Goal: Task Accomplishment & Management: Manage account settings

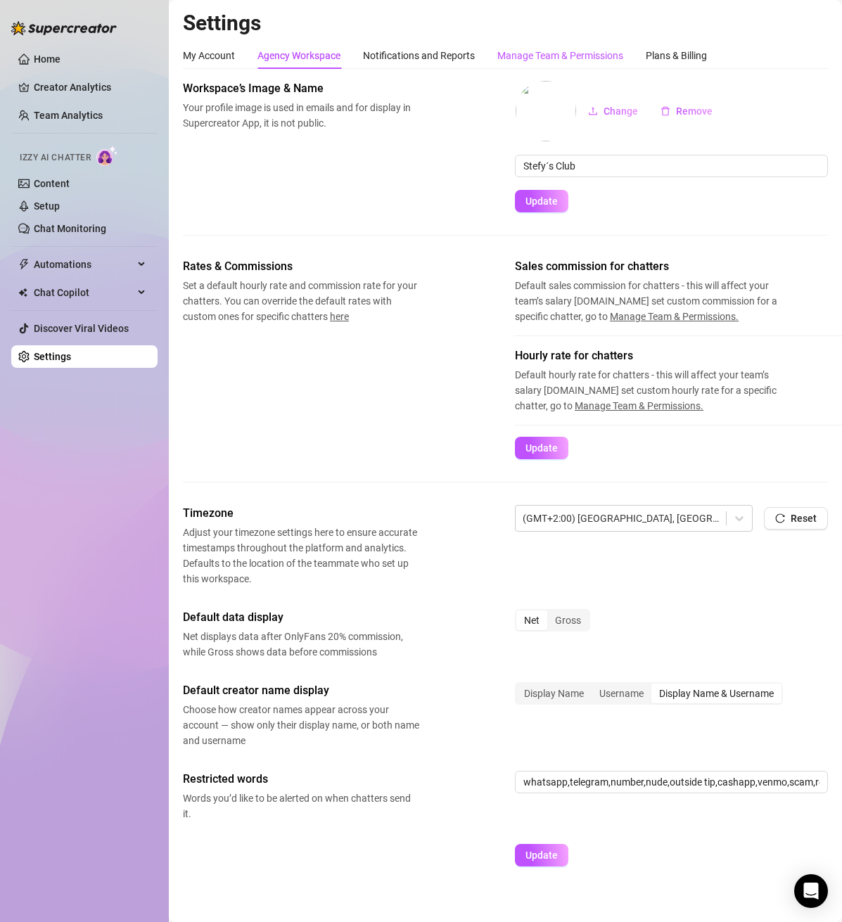
click at [572, 53] on div "Manage Team & Permissions" at bounding box center [560, 55] width 126 height 15
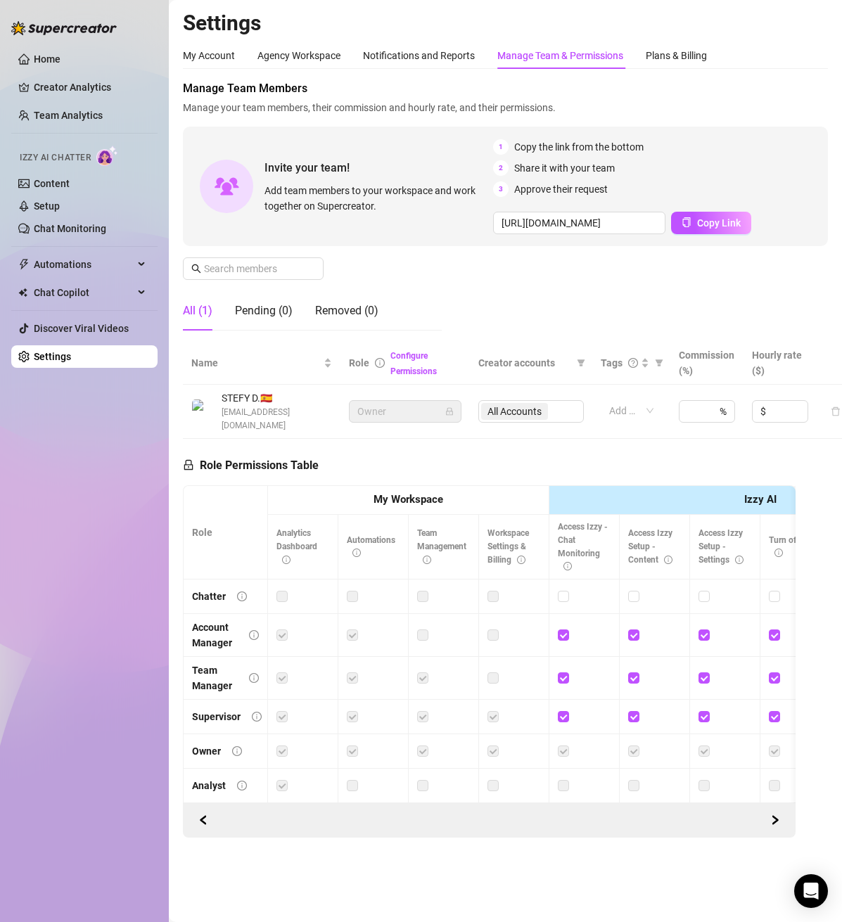
click at [322, 175] on span "Invite your team!" at bounding box center [378, 168] width 229 height 18
click at [241, 176] on div at bounding box center [226, 186] width 53 height 53
click at [650, 186] on div "3 Approve their request" at bounding box center [665, 188] width 345 height 15
click at [313, 270] on span at bounding box center [311, 268] width 8 height 15
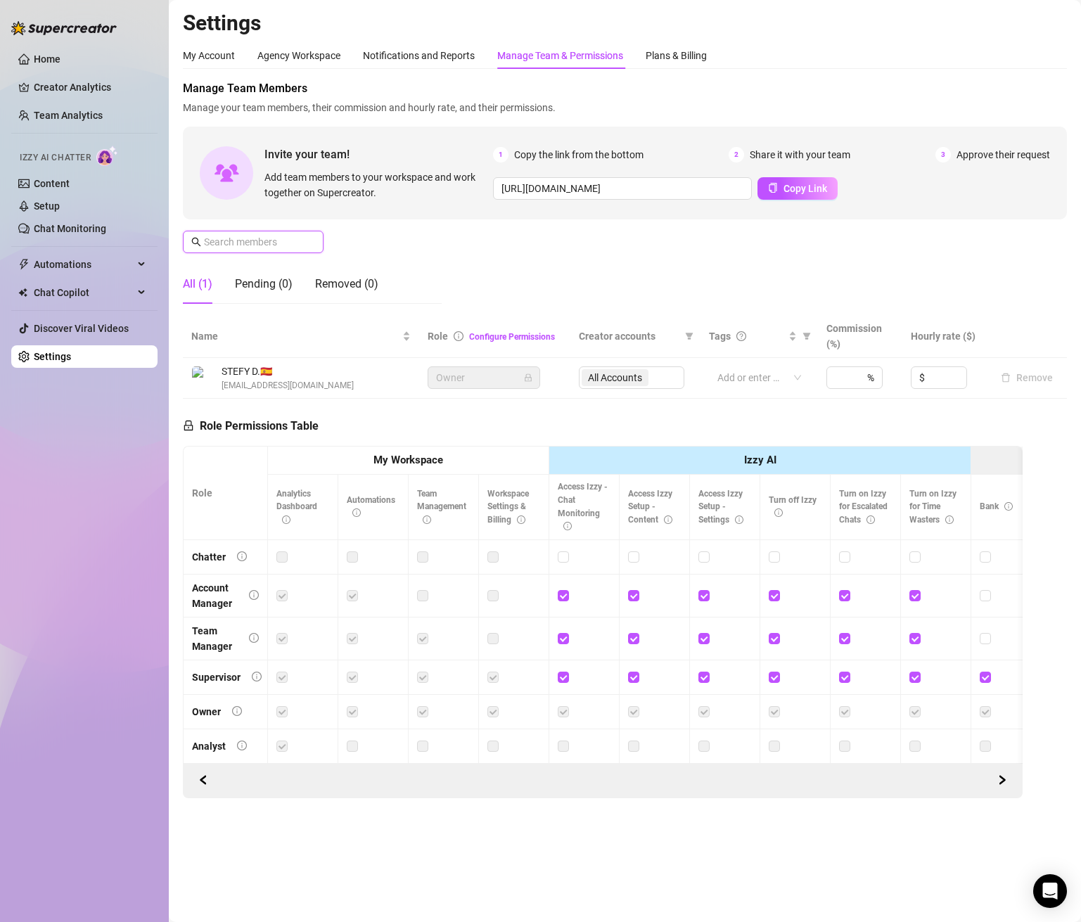
click at [261, 239] on input "text" at bounding box center [254, 241] width 100 height 15
click at [225, 251] on span at bounding box center [253, 242] width 141 height 23
click at [230, 247] on input "text" at bounding box center [254, 241] width 100 height 15
click at [815, 153] on span "Share it with your team" at bounding box center [800, 154] width 101 height 15
click at [660, 150] on div "1 Copy the link from the bottom 2 Share it with your team 3 Approve their reque…" at bounding box center [771, 154] width 557 height 15
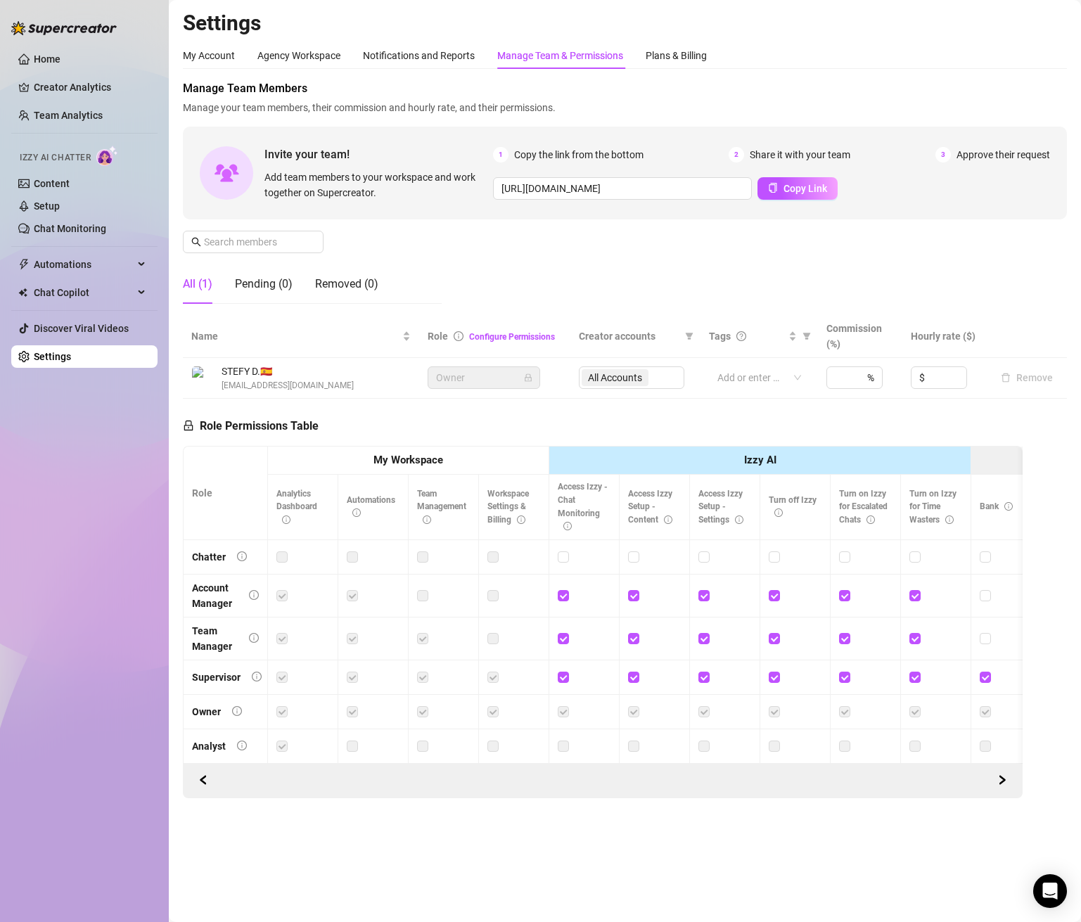
click at [572, 151] on span "Copy the link from the bottom" at bounding box center [578, 154] width 129 height 15
click at [771, 193] on button "Copy Link" at bounding box center [797, 188] width 80 height 23
click at [279, 280] on div "Pending (0)" at bounding box center [264, 284] width 58 height 17
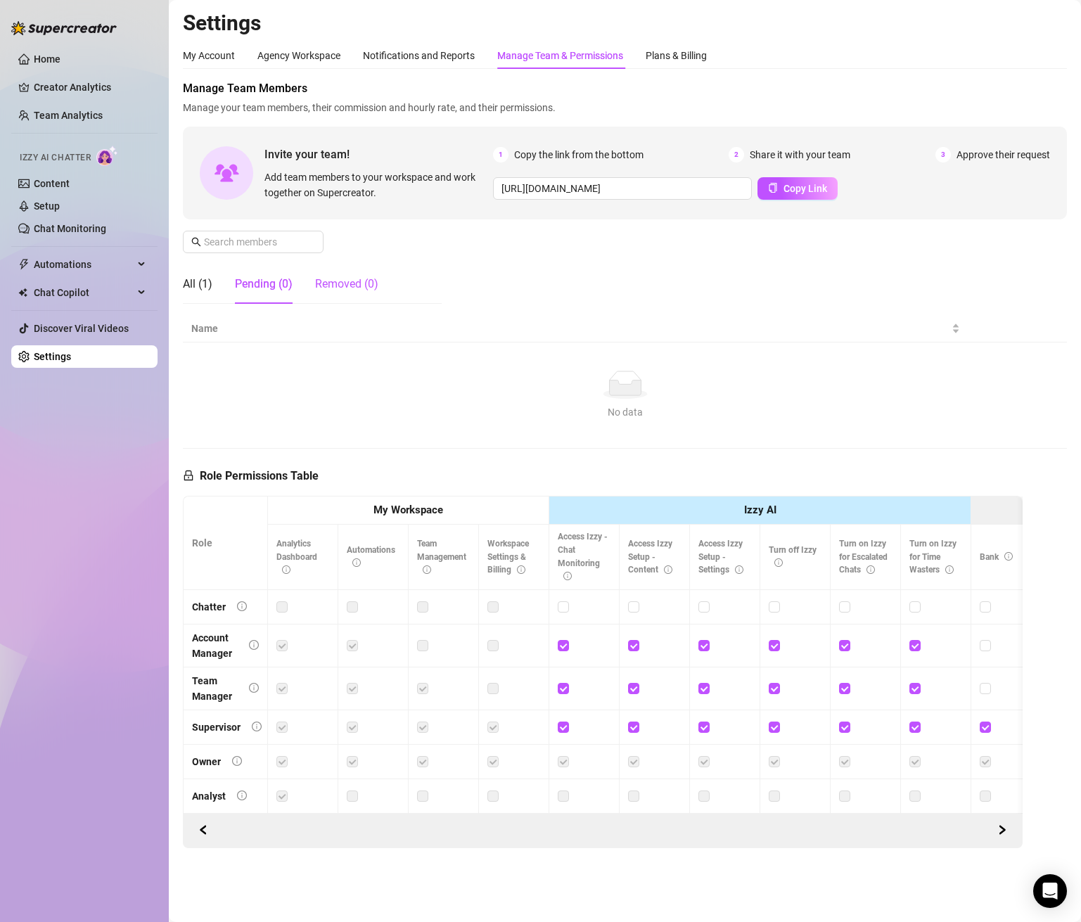
click at [349, 277] on div "Removed (0)" at bounding box center [346, 284] width 63 height 17
click at [285, 283] on div "Pending (0)" at bounding box center [264, 284] width 58 height 17
click at [191, 284] on div "All (1)" at bounding box center [198, 284] width 30 height 17
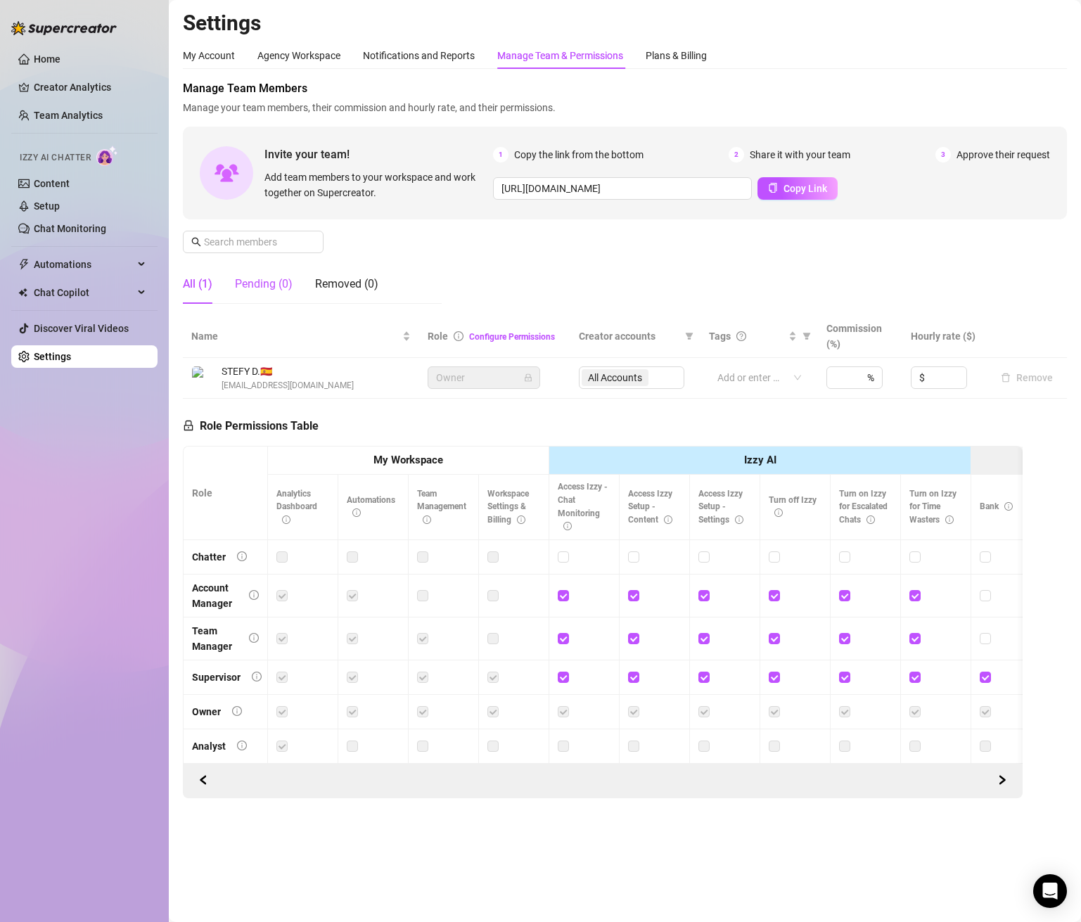
click at [288, 276] on div "Pending (0)" at bounding box center [264, 284] width 58 height 17
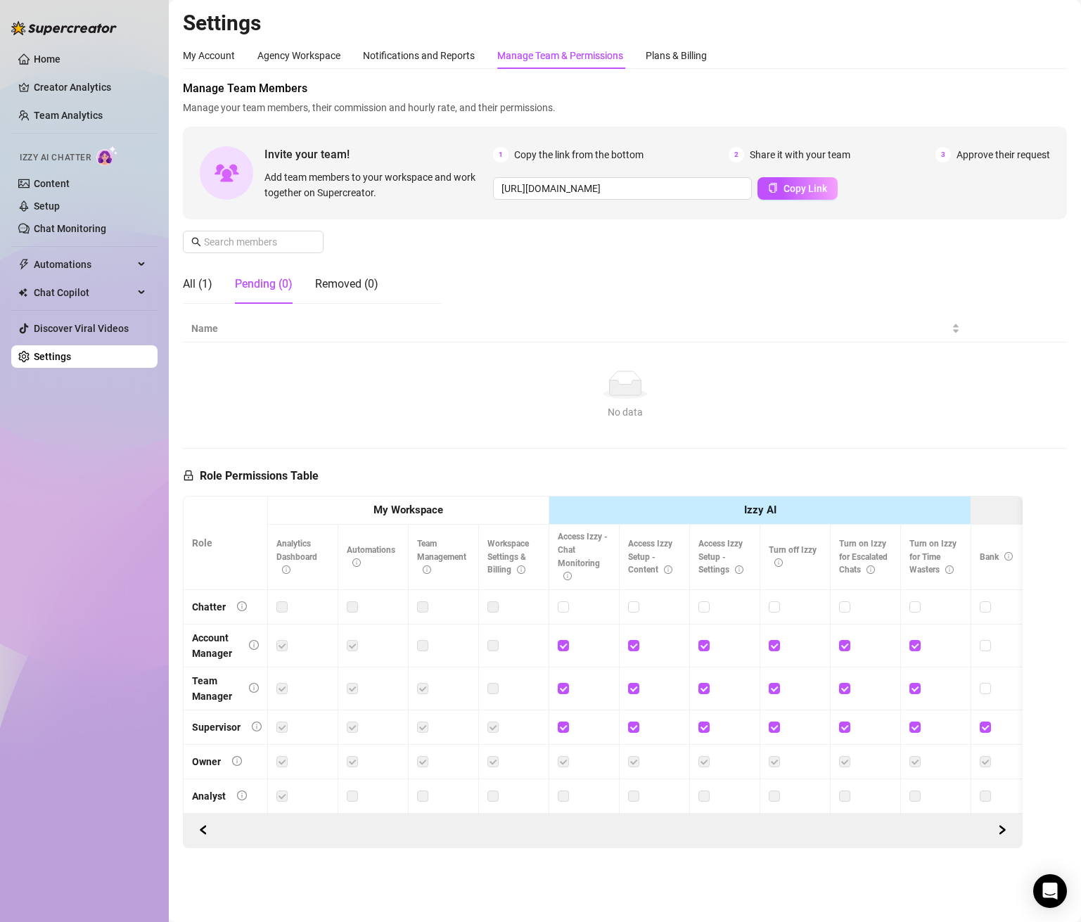
click at [279, 285] on div "Pending (0)" at bounding box center [264, 284] width 58 height 17
click at [324, 283] on div "Removed (0)" at bounding box center [346, 284] width 63 height 17
click at [263, 281] on div "Pending (0)" at bounding box center [264, 284] width 58 height 17
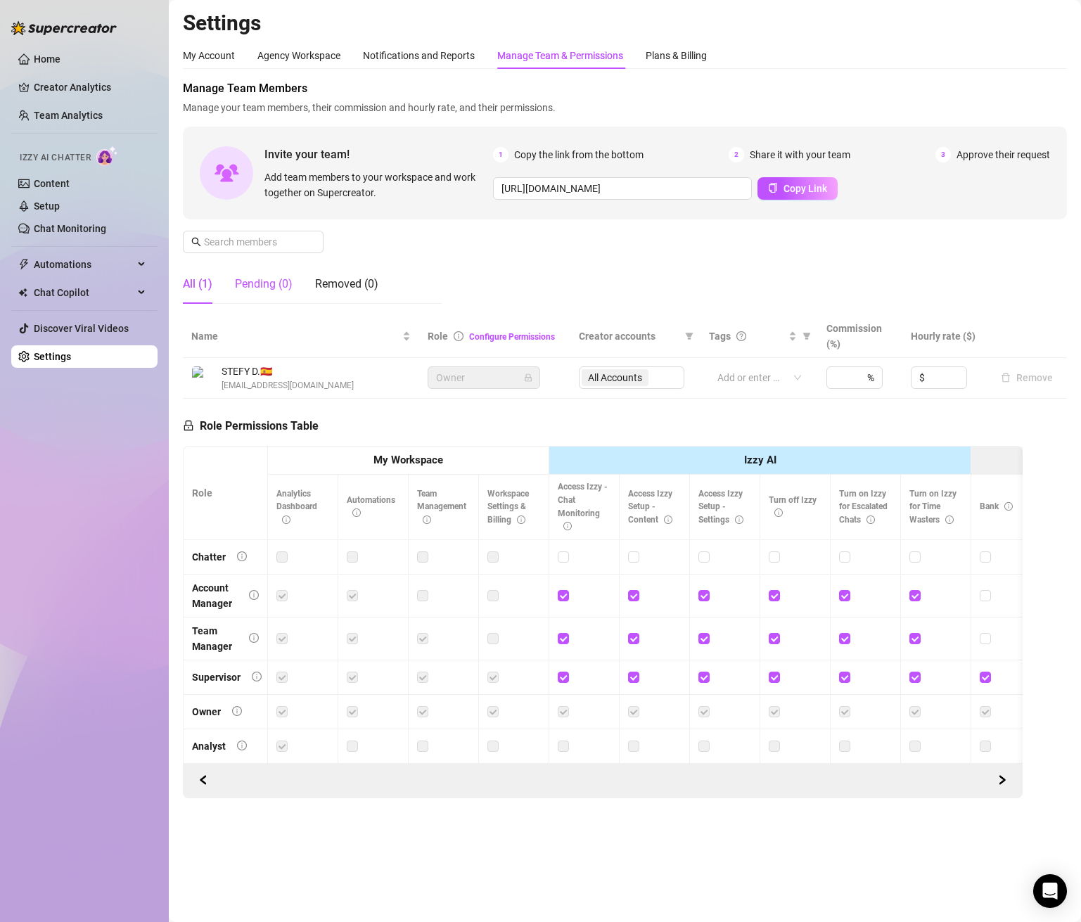
click at [258, 287] on div "Pending (0)" at bounding box center [264, 284] width 58 height 17
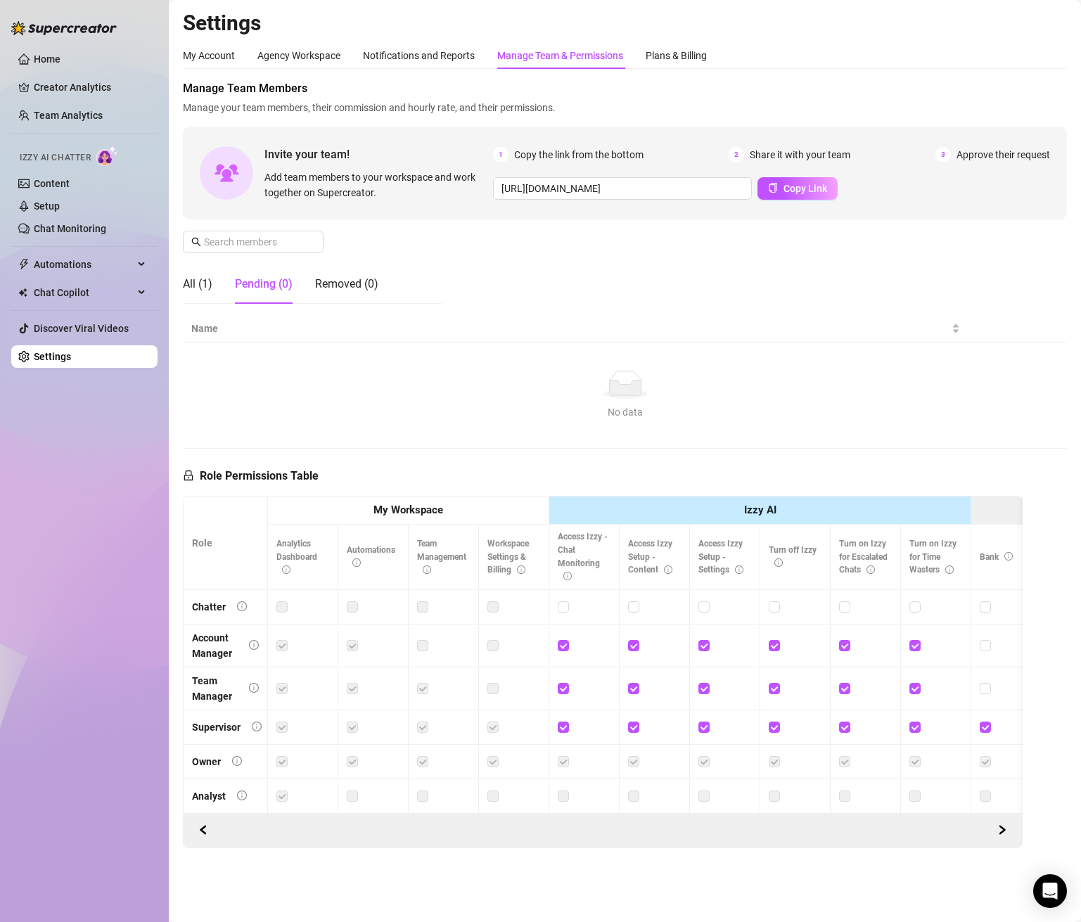
click at [262, 283] on div "Pending (0)" at bounding box center [264, 284] width 58 height 17
click at [331, 279] on div "Removed (0)" at bounding box center [346, 284] width 63 height 17
click at [194, 284] on div "All (1)" at bounding box center [198, 284] width 30 height 17
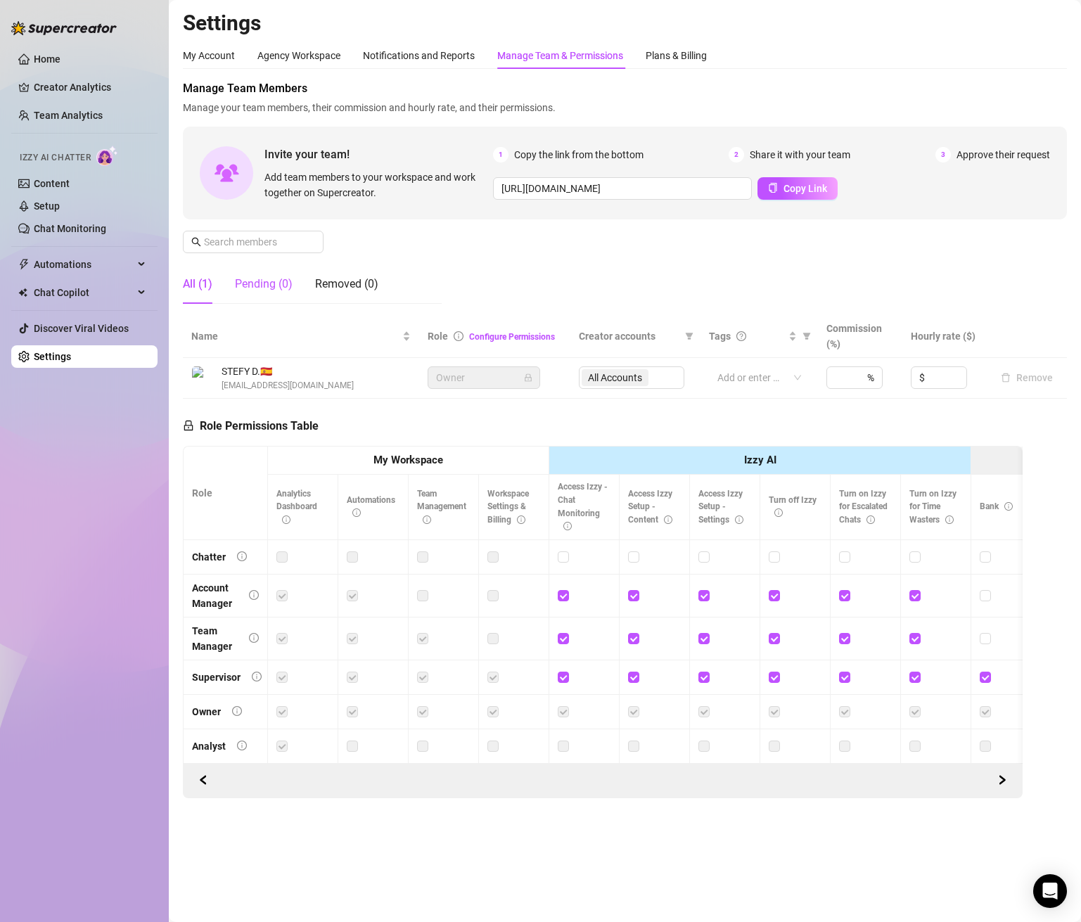
click at [235, 282] on div "Pending (0)" at bounding box center [264, 284] width 58 height 17
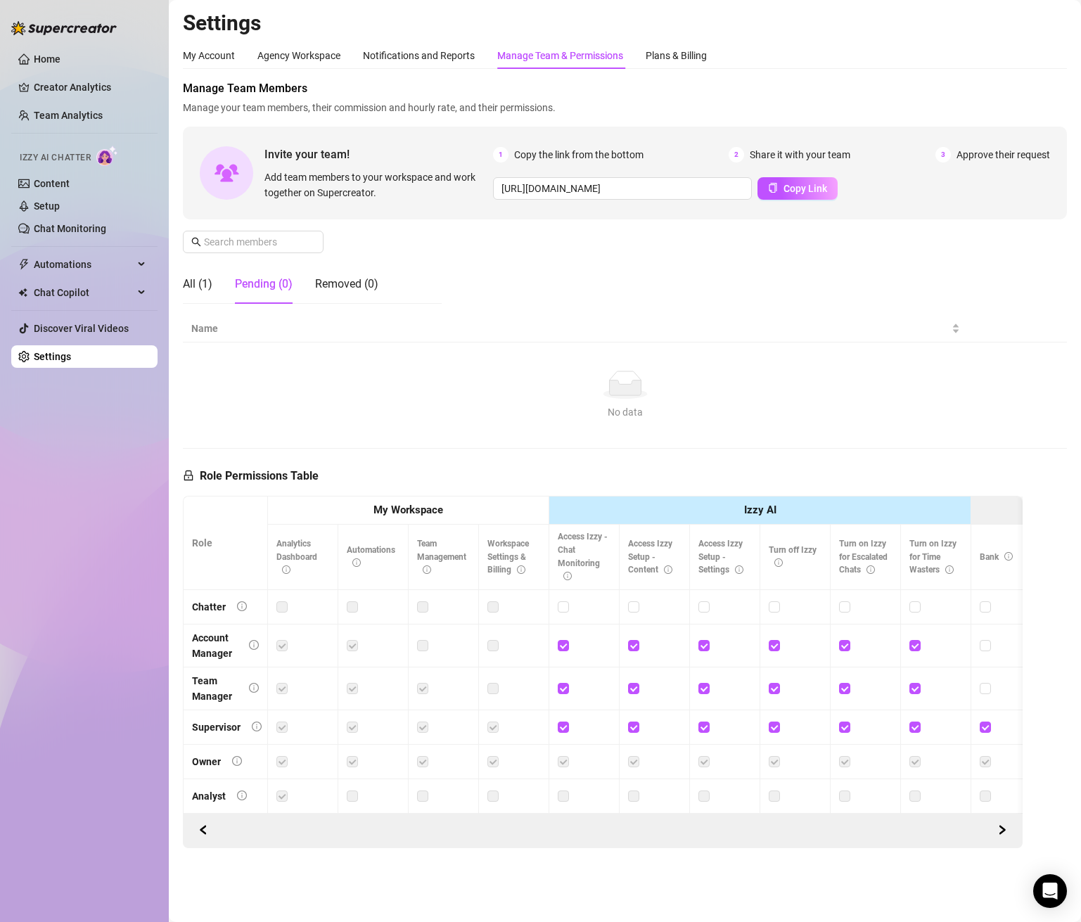
click at [71, 357] on link "Settings" at bounding box center [52, 356] width 37 height 11
click at [300, 264] on div "All (1) Pending (0) Removed (0)" at bounding box center [280, 283] width 195 height 39
click at [281, 282] on div "Pending (0)" at bounding box center [264, 284] width 58 height 17
click at [330, 267] on div "Removed (0)" at bounding box center [346, 283] width 63 height 39
click at [264, 279] on div "Pending (0)" at bounding box center [264, 284] width 58 height 17
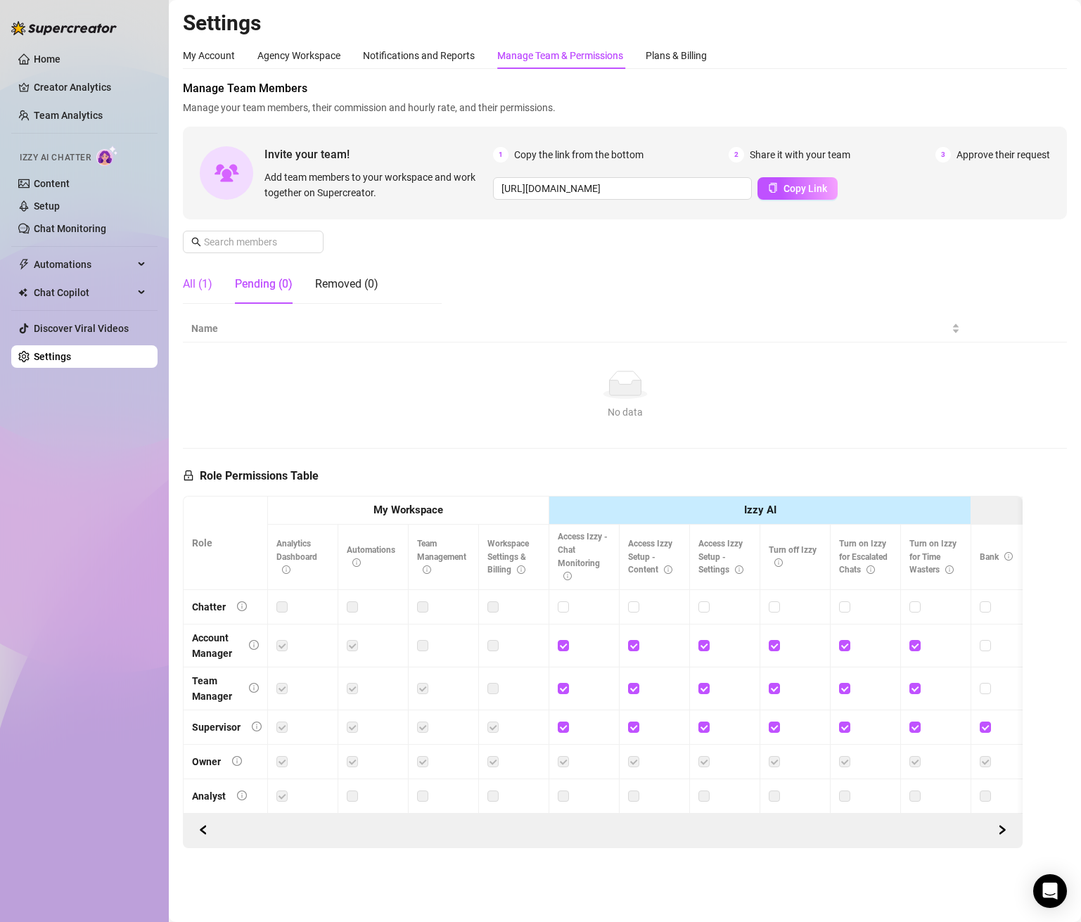
click at [192, 288] on div "All (1)" at bounding box center [198, 284] width 30 height 17
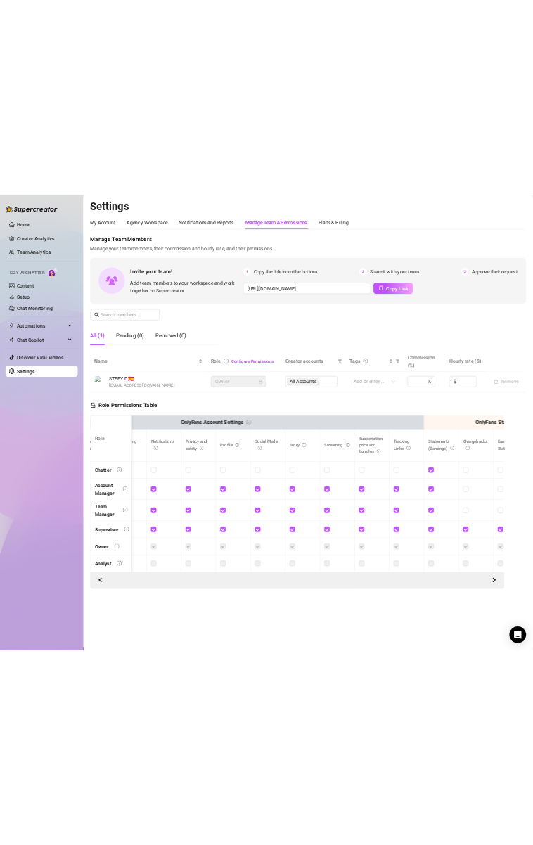
scroll to position [0, 2480]
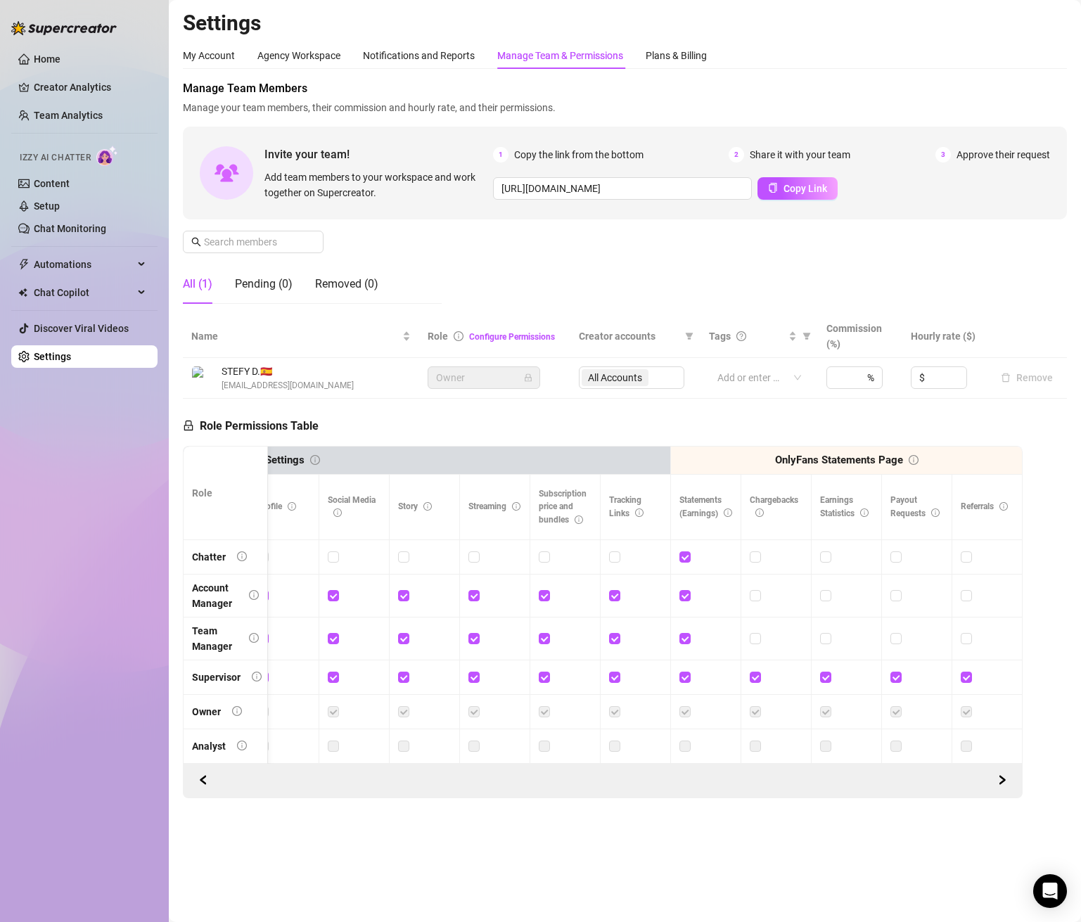
click at [264, 255] on div "Manage Team Members Manage your team members, their commission and hourly rate,…" at bounding box center [625, 197] width 884 height 235
click at [261, 274] on div "Pending (0)" at bounding box center [264, 283] width 58 height 39
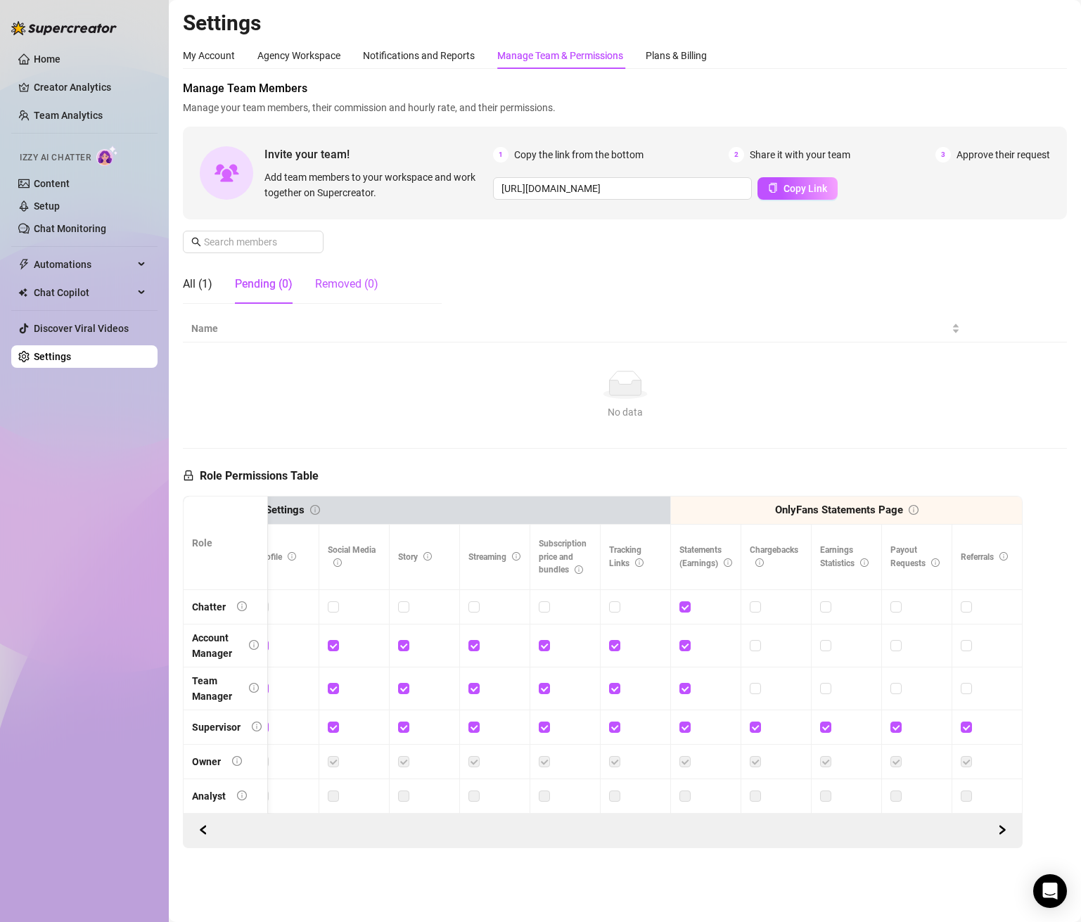
click at [358, 286] on div "Removed (0)" at bounding box center [346, 284] width 63 height 17
click at [300, 34] on h2 "Settings" at bounding box center [625, 23] width 884 height 27
click at [541, 89] on span "Manage Team Members" at bounding box center [625, 88] width 884 height 17
click at [542, 80] on span "Manage Team Members" at bounding box center [625, 88] width 884 height 17
click at [543, 66] on div "Manage Team & Permissions" at bounding box center [560, 55] width 126 height 27
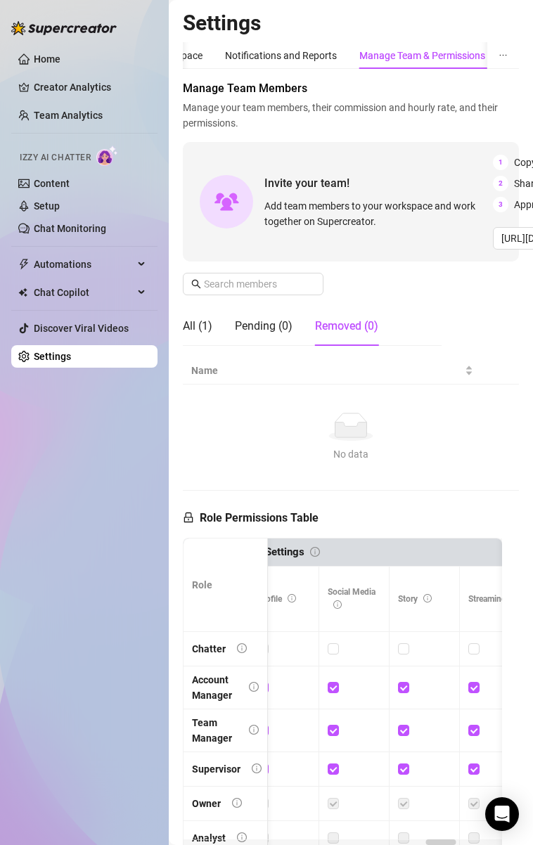
click at [281, 356] on div "All (1) Pending (0) Removed (0)" at bounding box center [312, 332] width 259 height 51
click at [273, 331] on div "Pending (0)" at bounding box center [264, 326] width 58 height 17
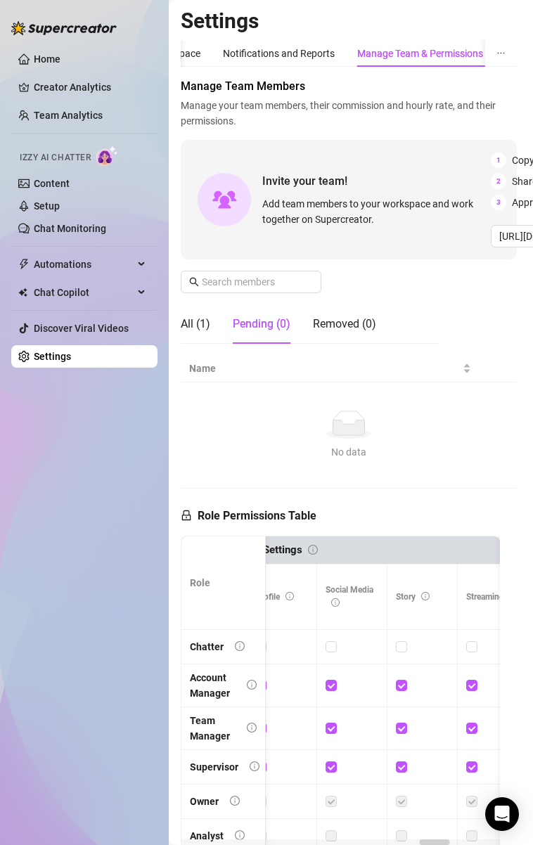
click at [276, 321] on div "Pending (0)" at bounding box center [262, 324] width 58 height 17
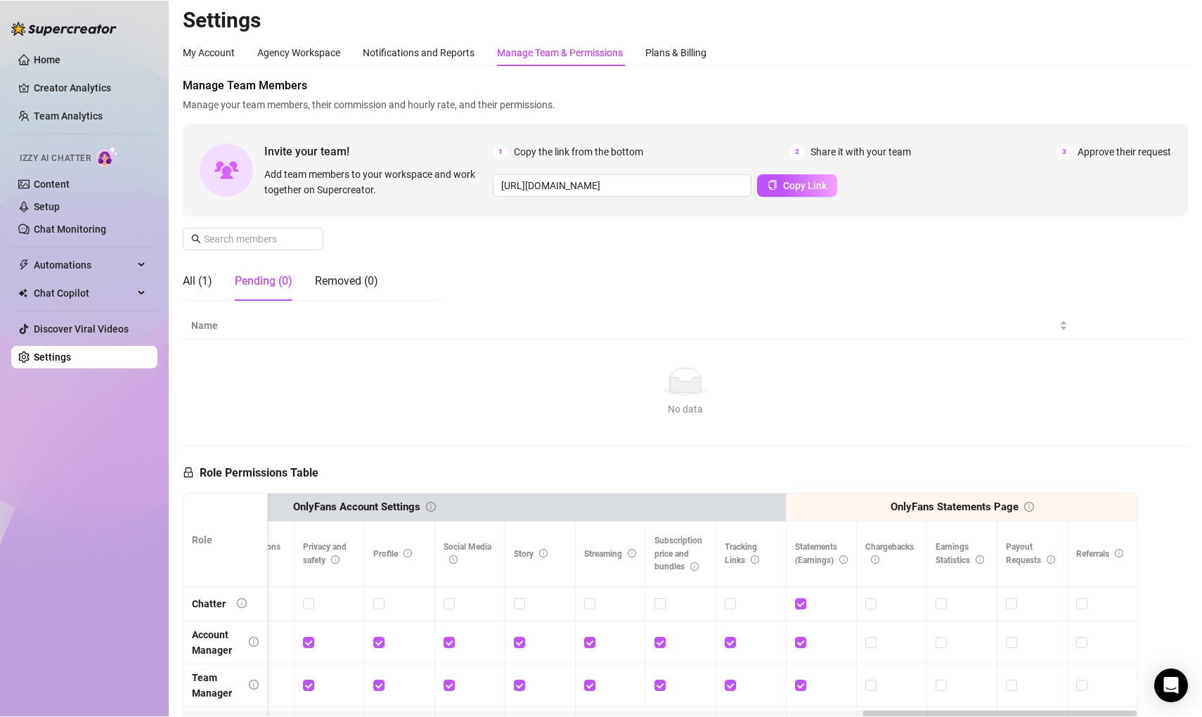
scroll to position [0, 2364]
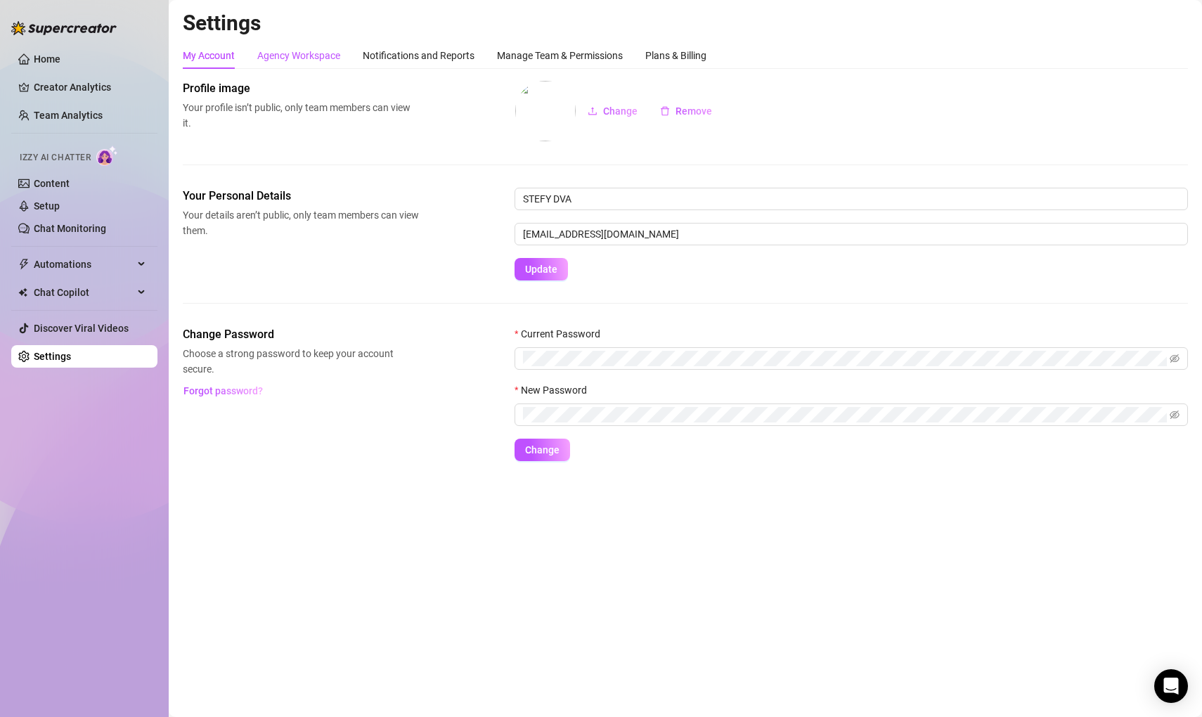
click at [301, 58] on div "Agency Workspace" at bounding box center [298, 55] width 83 height 15
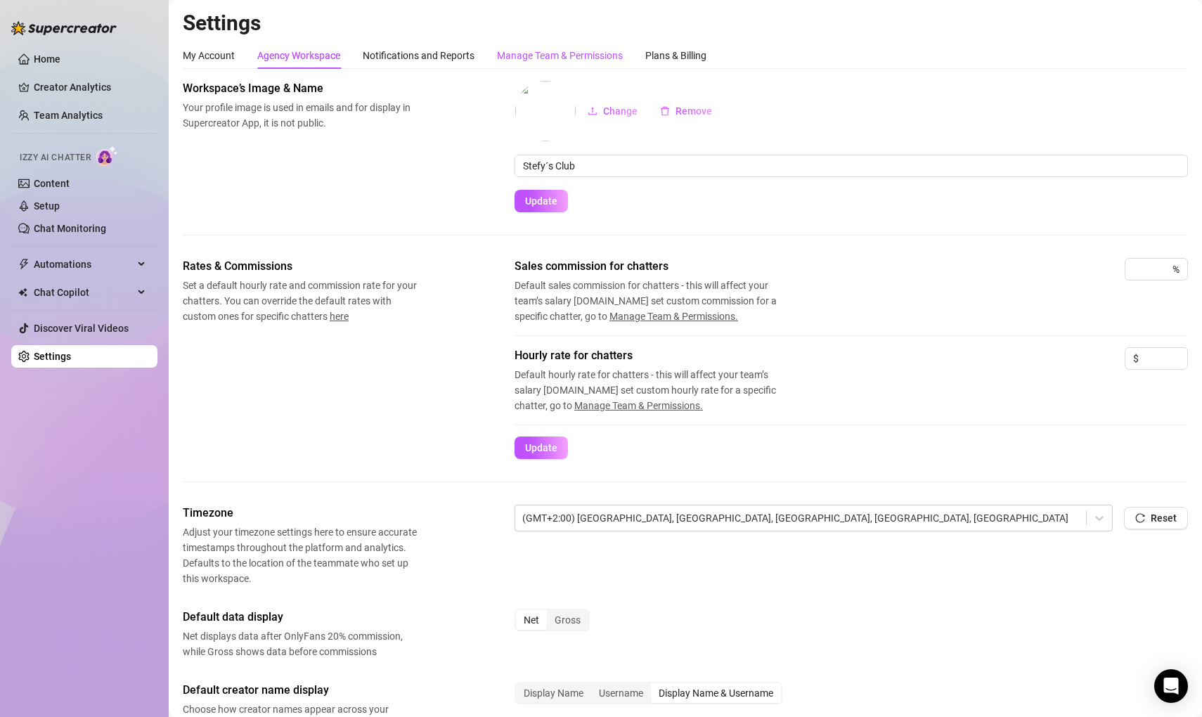
click at [556, 56] on div "Manage Team & Permissions" at bounding box center [560, 55] width 126 height 15
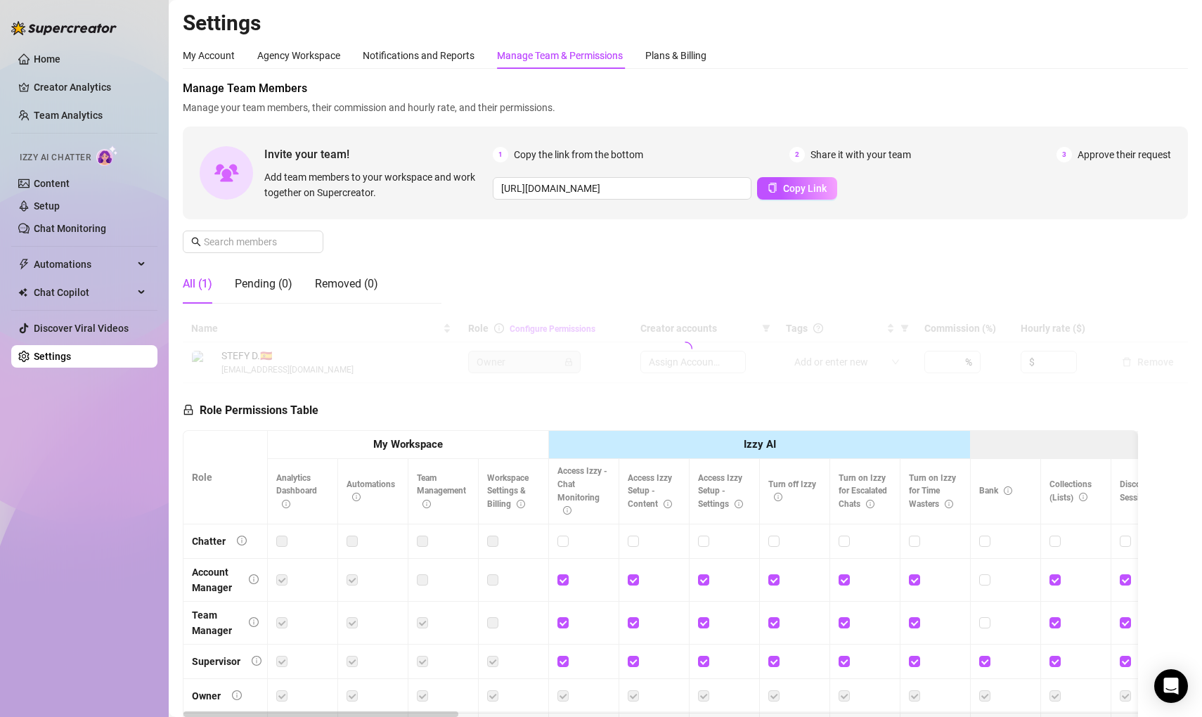
click at [556, 56] on div "Manage Team & Permissions" at bounding box center [560, 55] width 126 height 15
click at [270, 288] on div "Pending (0)" at bounding box center [264, 284] width 58 height 17
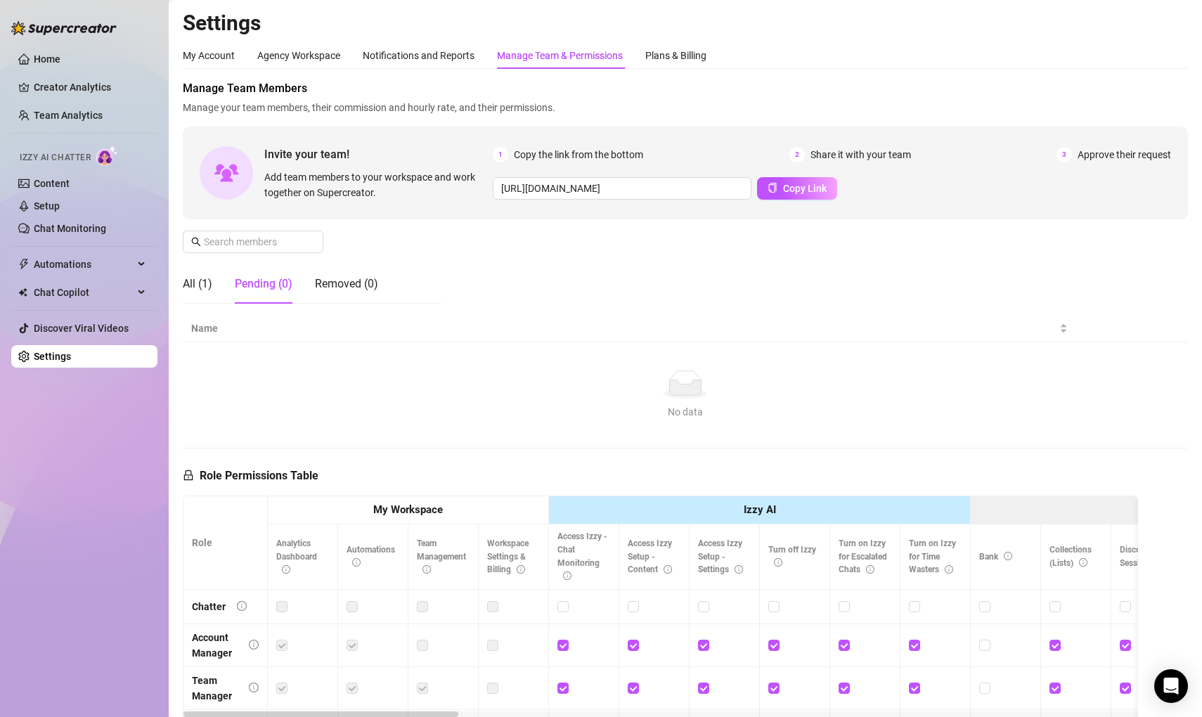
scroll to position [51, 0]
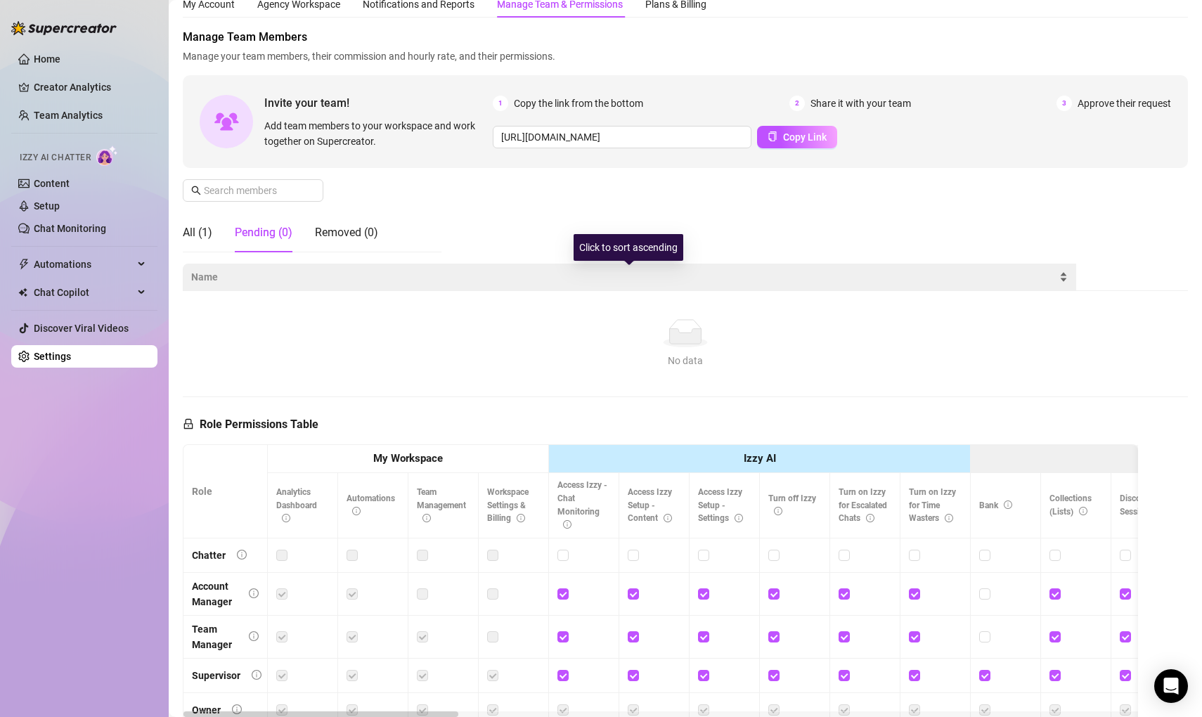
click at [248, 272] on span "Name" at bounding box center [624, 276] width 866 height 15
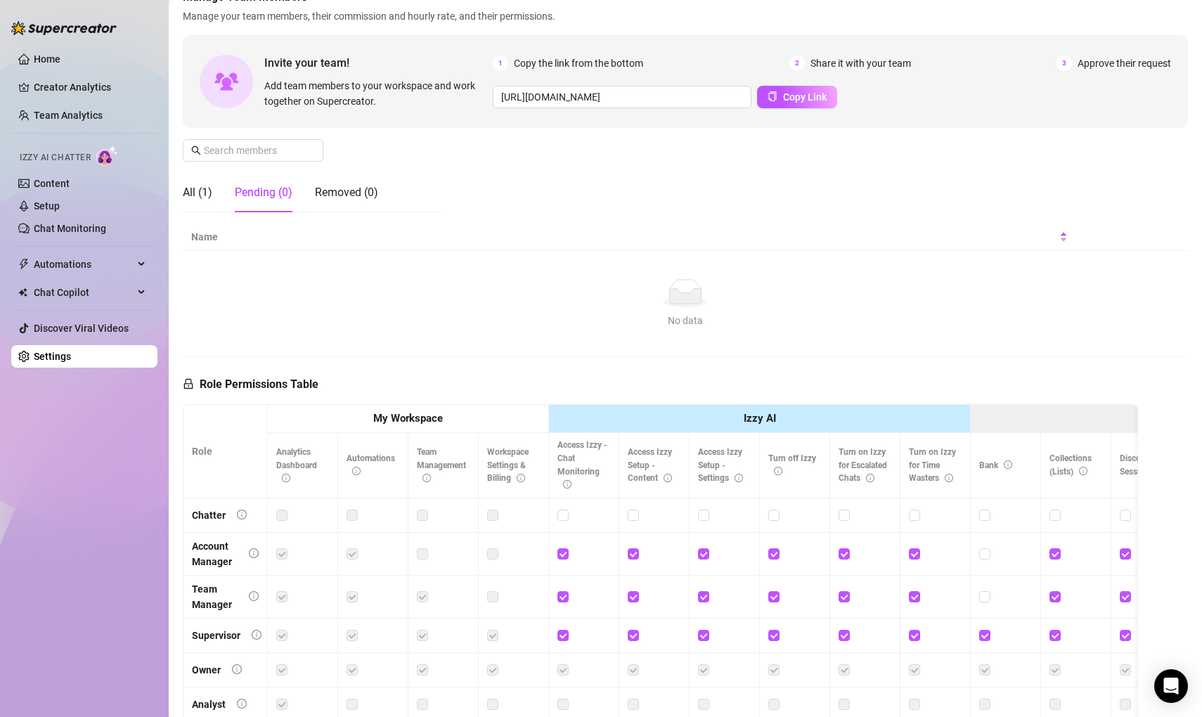
scroll to position [98, 0]
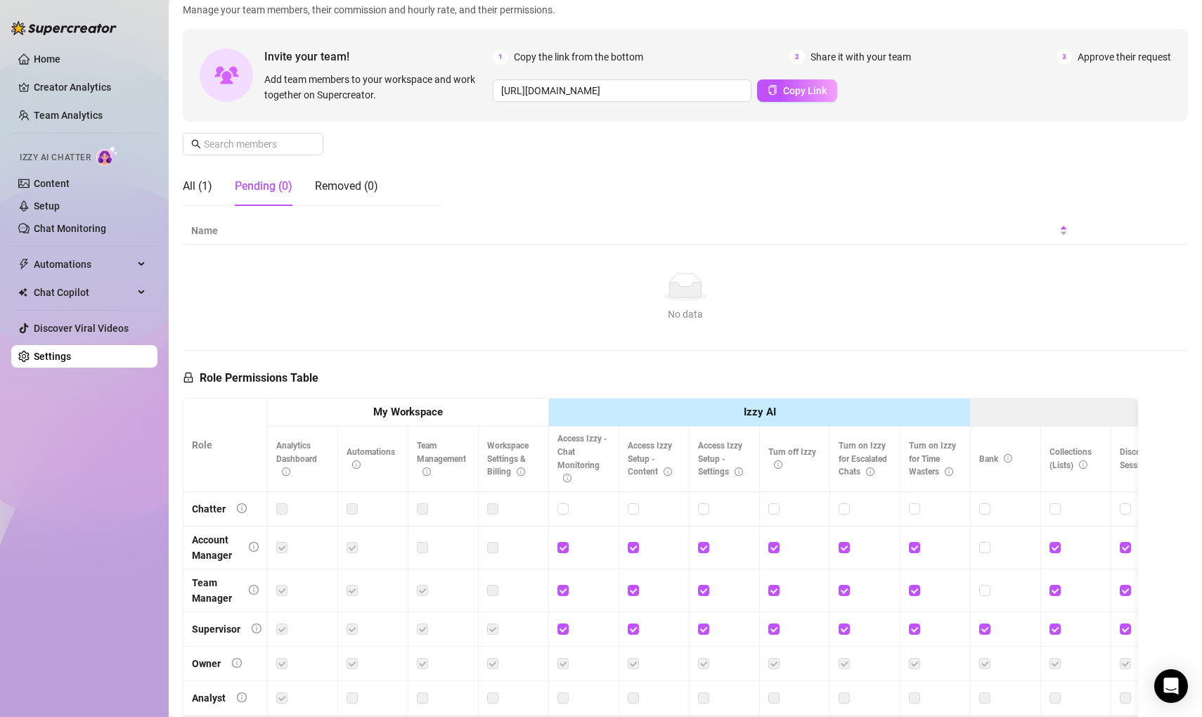
click at [682, 297] on icon at bounding box center [686, 290] width 32 height 15
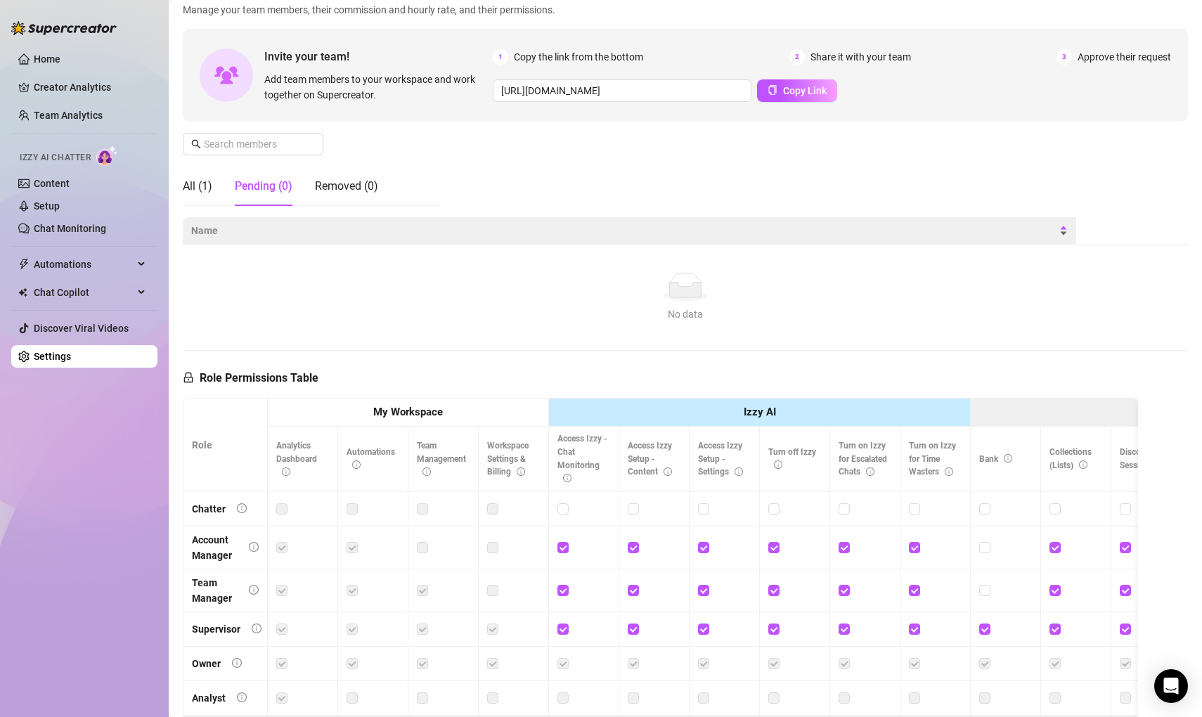
click at [1068, 234] on div "Name" at bounding box center [629, 230] width 877 height 15
click at [1066, 224] on div "Name" at bounding box center [629, 230] width 877 height 15
click at [1065, 236] on div "Name" at bounding box center [629, 230] width 877 height 15
click at [1066, 224] on div "Name" at bounding box center [629, 230] width 877 height 15
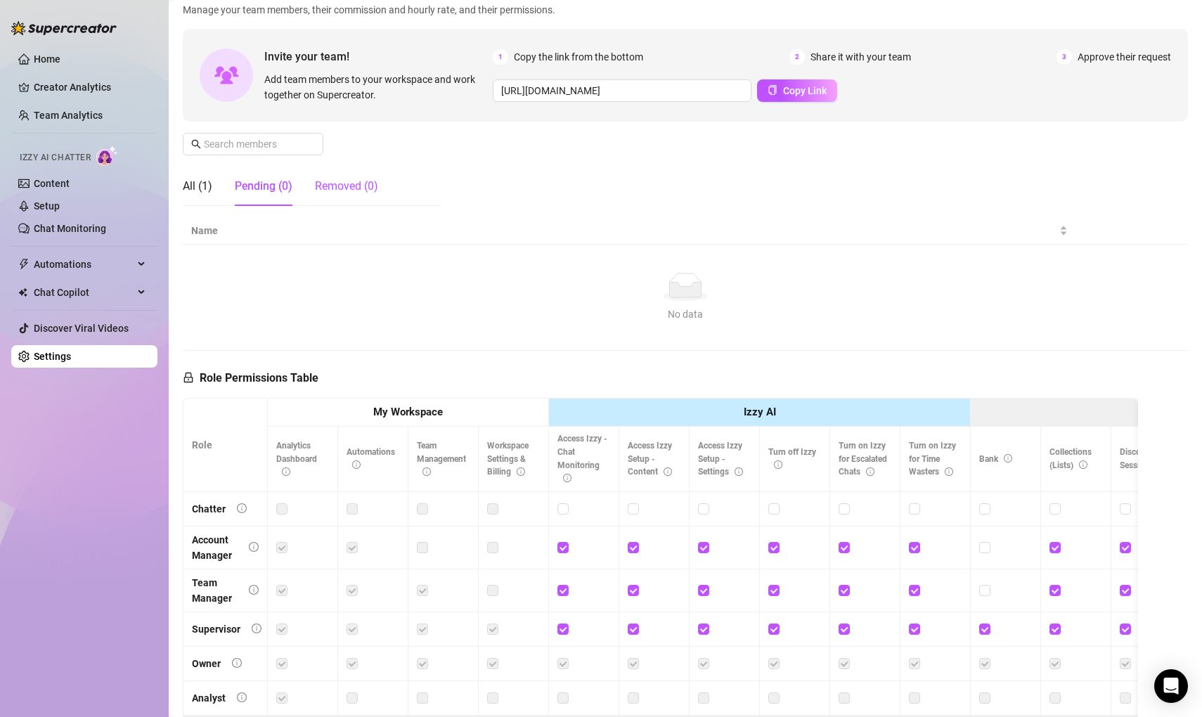
click at [365, 193] on div "Removed (0)" at bounding box center [346, 186] width 63 height 17
click at [271, 182] on div "Pending (0)" at bounding box center [264, 186] width 58 height 17
click at [357, 191] on div "Removed (0)" at bounding box center [346, 186] width 63 height 17
click at [272, 191] on div "Pending (0)" at bounding box center [264, 186] width 58 height 17
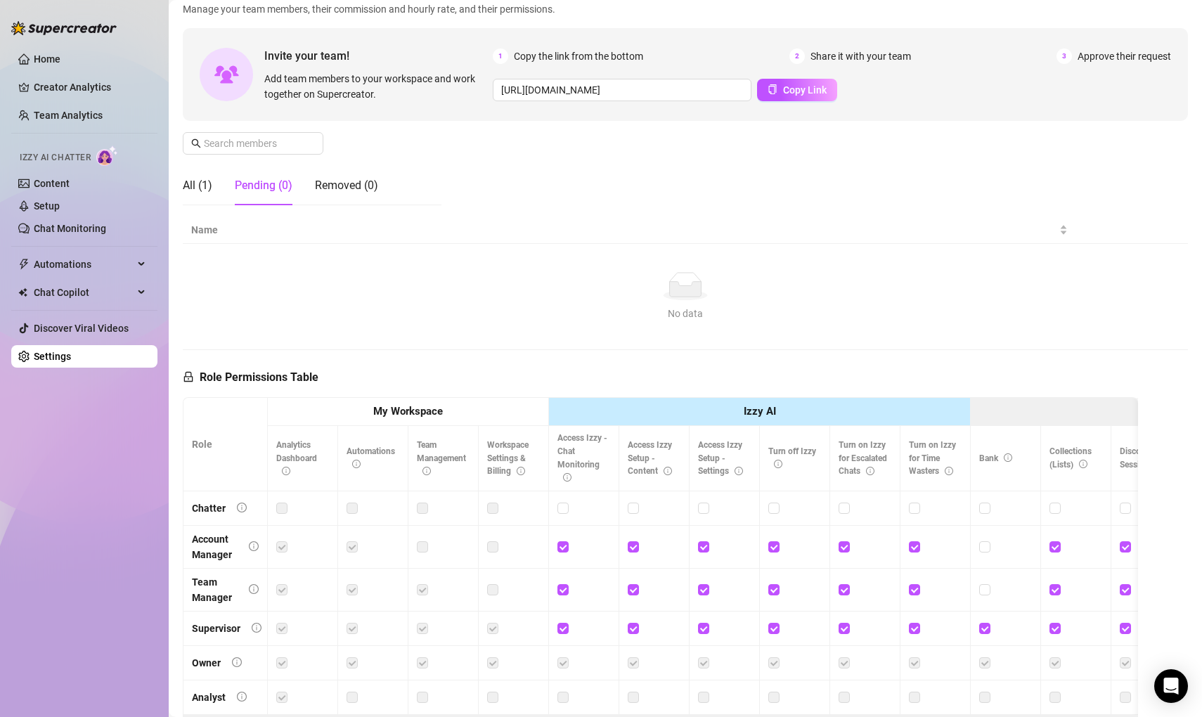
click at [175, 198] on main "Settings My Account Agency Workspace Notifications and Reports Manage Team & Pe…" at bounding box center [686, 355] width 1034 height 907
click at [185, 188] on div "All (1)" at bounding box center [198, 185] width 30 height 17
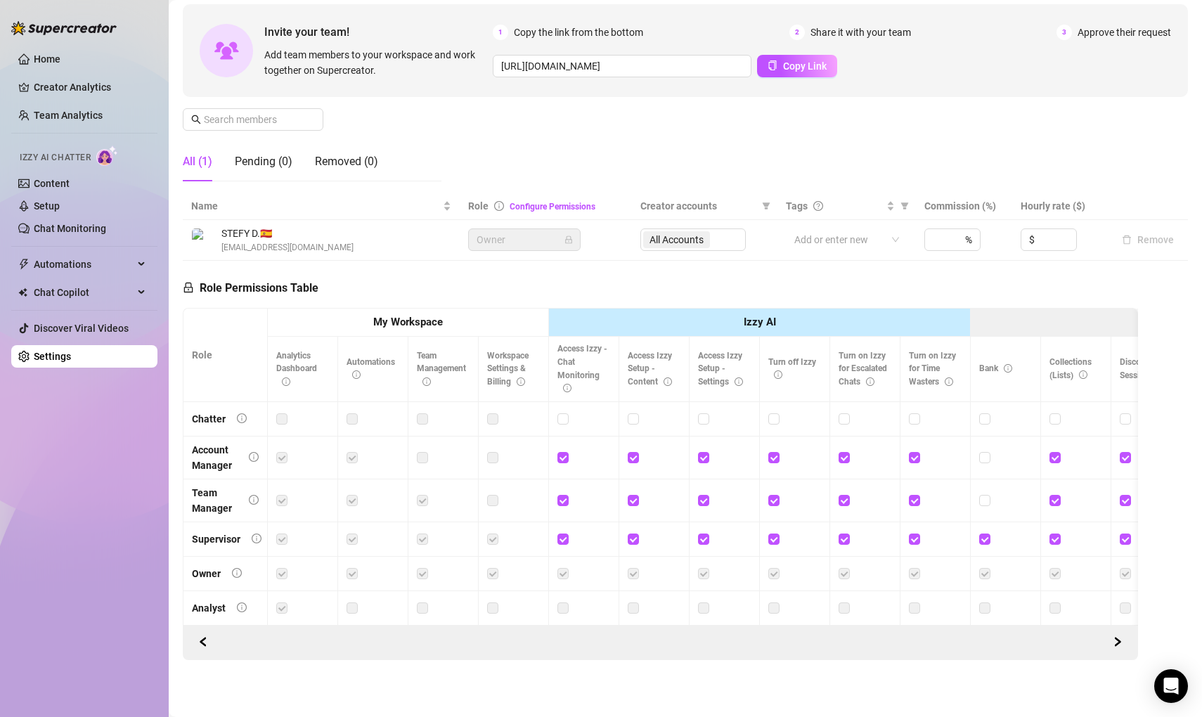
scroll to position [124, 0]
click at [242, 609] on icon "info-circle" at bounding box center [242, 605] width 10 height 10
click at [221, 148] on div "All (1) Pending (0) Removed (0)" at bounding box center [280, 159] width 195 height 39
click at [233, 162] on div "All (1) Pending (0) Removed (0)" at bounding box center [280, 159] width 195 height 39
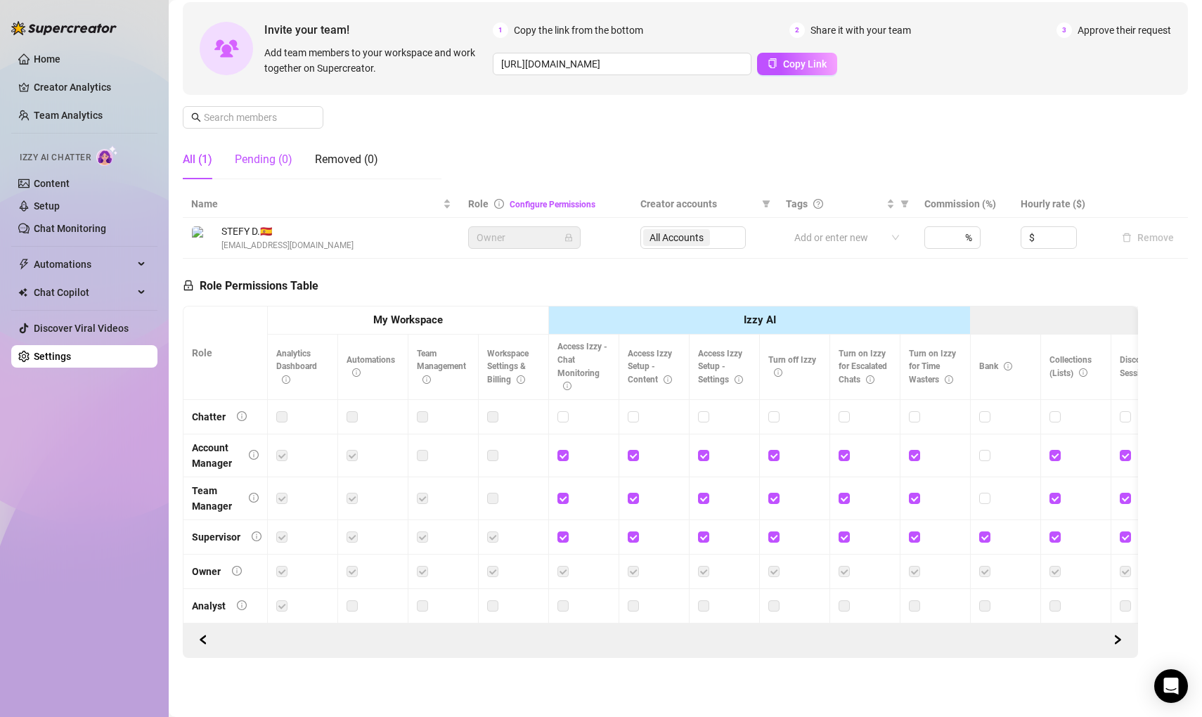
click at [248, 161] on div "Pending (0)" at bounding box center [264, 159] width 58 height 17
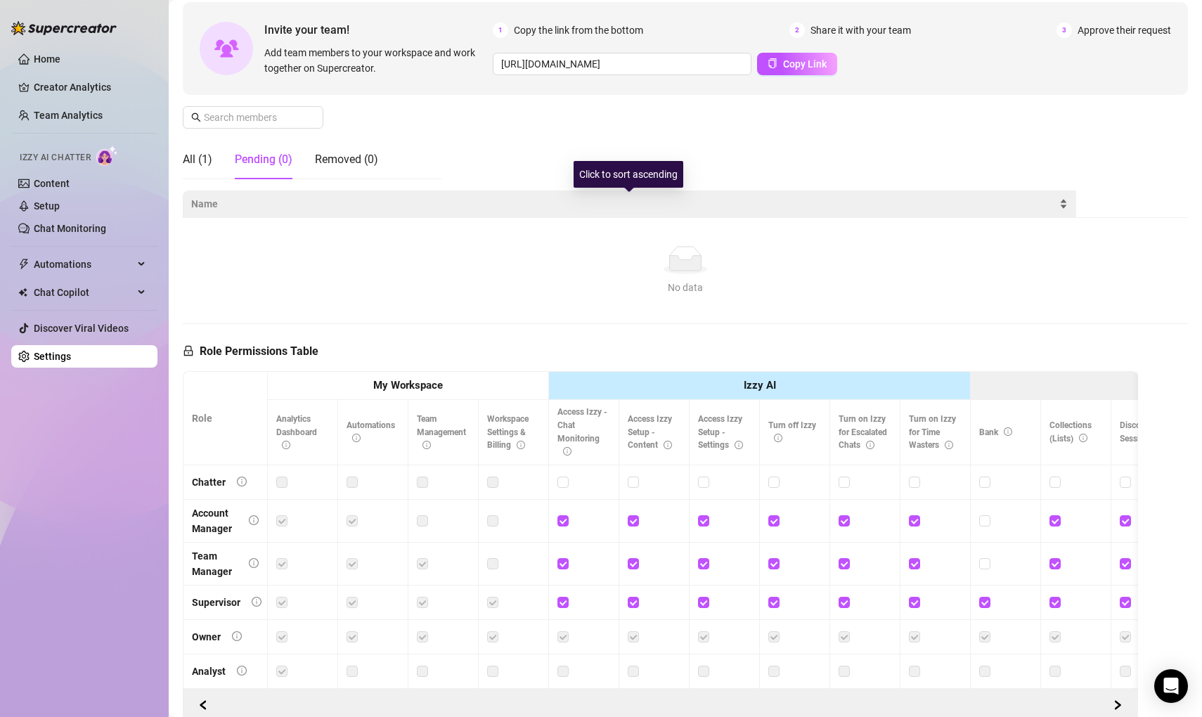
click at [235, 196] on div "Name" at bounding box center [629, 203] width 877 height 15
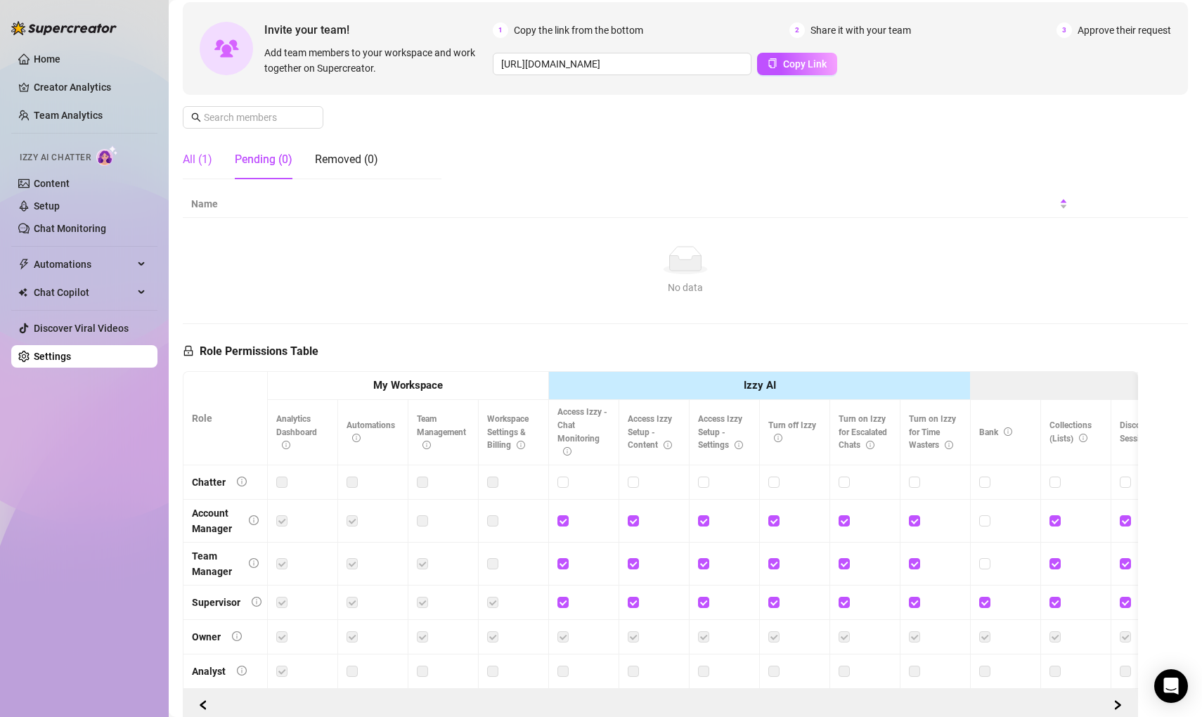
click at [201, 160] on div "All (1)" at bounding box center [198, 159] width 30 height 17
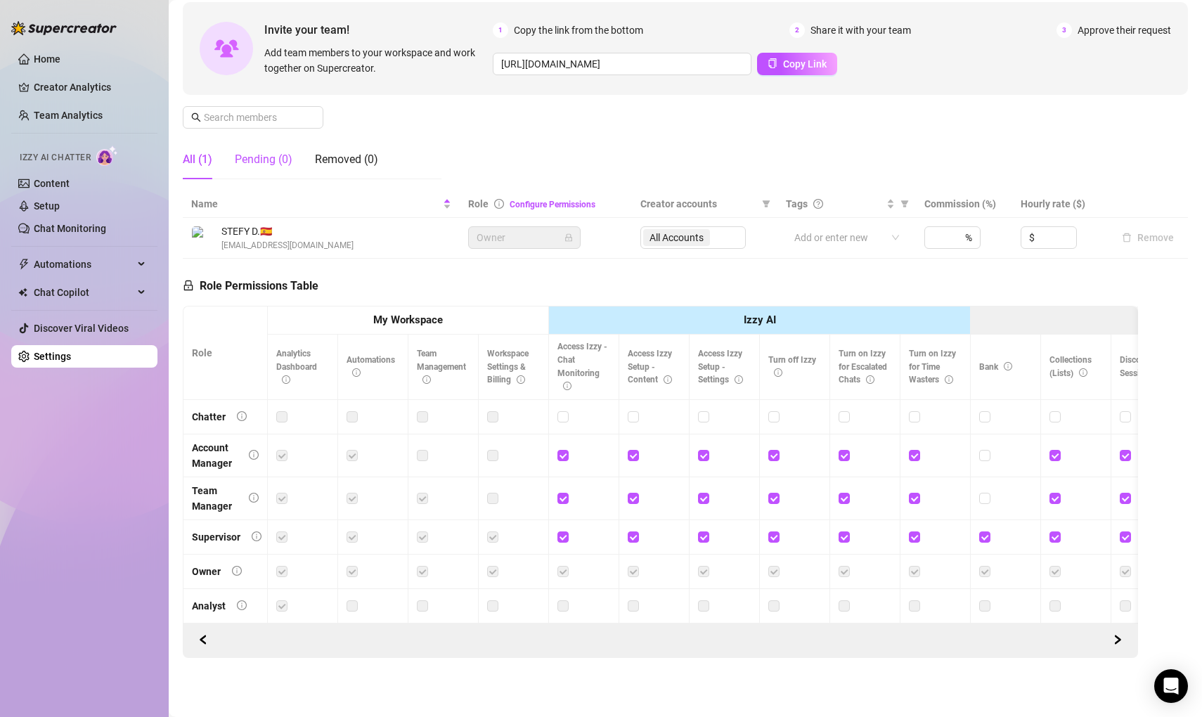
click at [248, 162] on div "Pending (0)" at bounding box center [264, 159] width 58 height 17
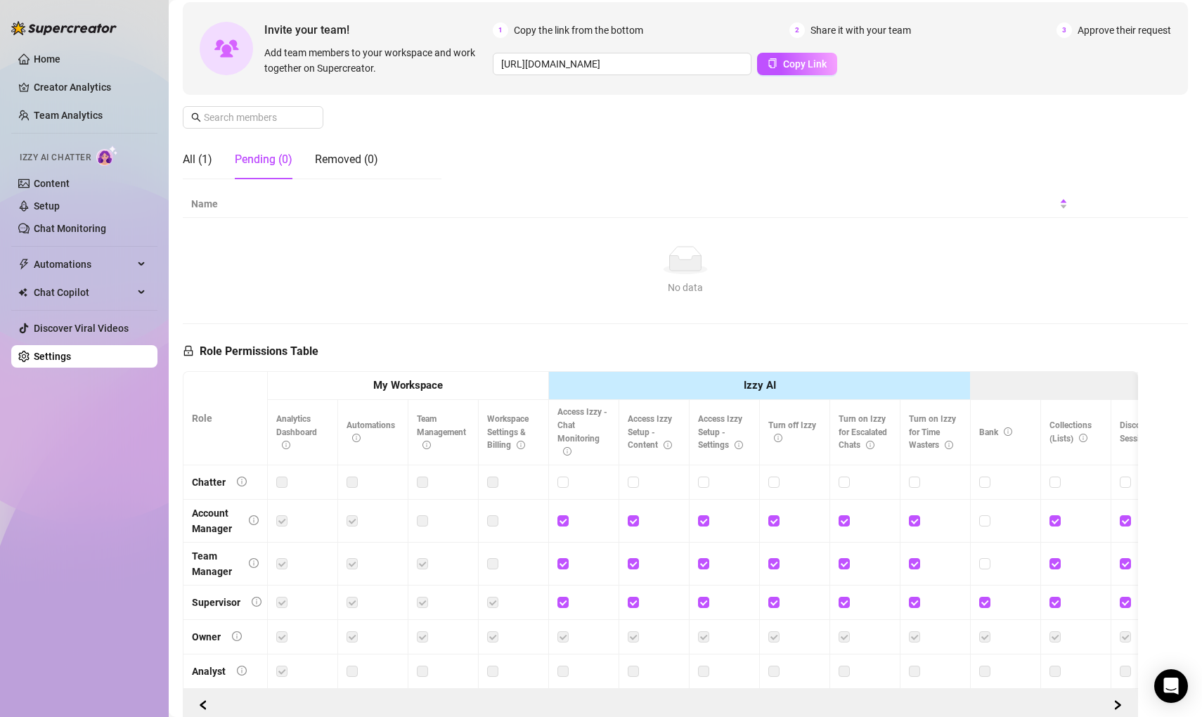
click at [282, 165] on div "Pending (0)" at bounding box center [264, 159] width 58 height 17
click at [282, 165] on div "Tab 2 of 3 Pending (0)" at bounding box center [264, 159] width 58 height 17
click at [262, 157] on div "Tab 2 of 3 Pending (0)" at bounding box center [264, 159] width 58 height 17
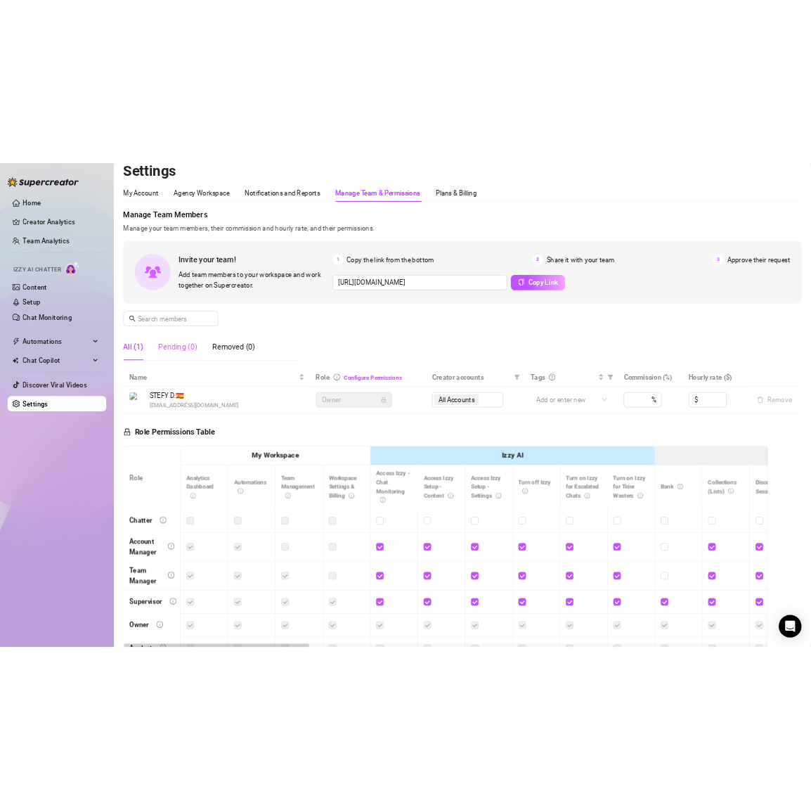
scroll to position [13, 0]
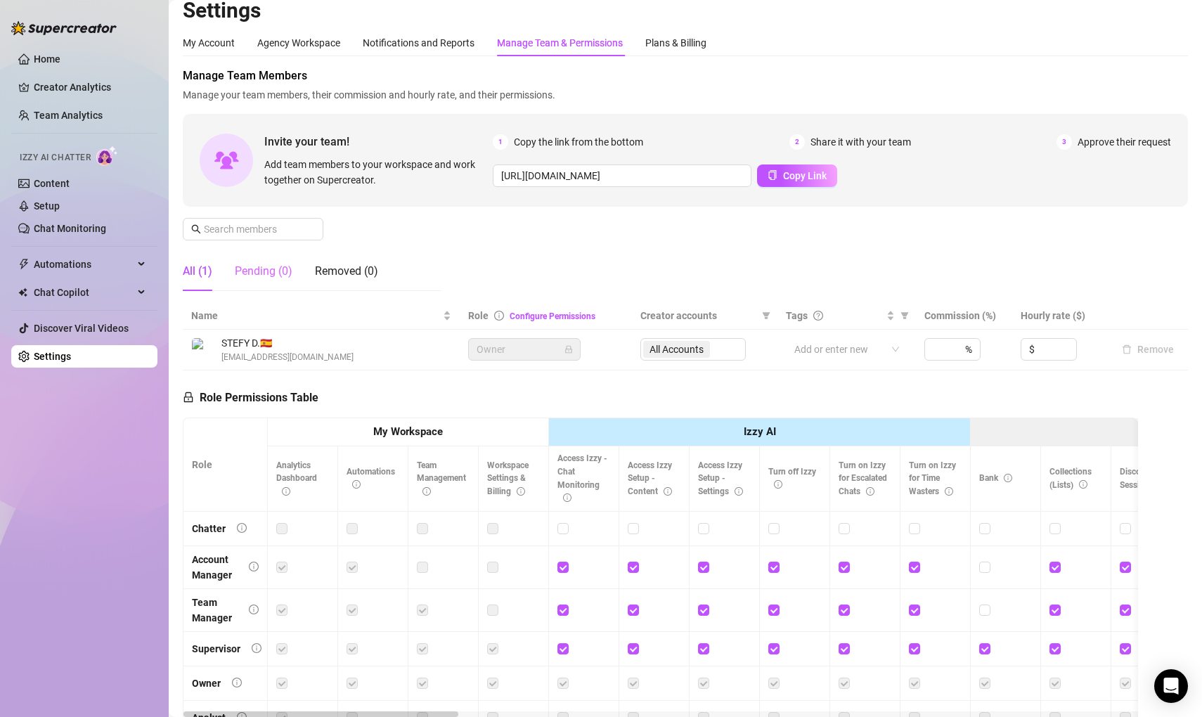
drag, startPoint x: 271, startPoint y: 288, endPoint x: 269, endPoint y: 279, distance: 8.7
click at [271, 288] on div "Pending (0)" at bounding box center [264, 271] width 58 height 39
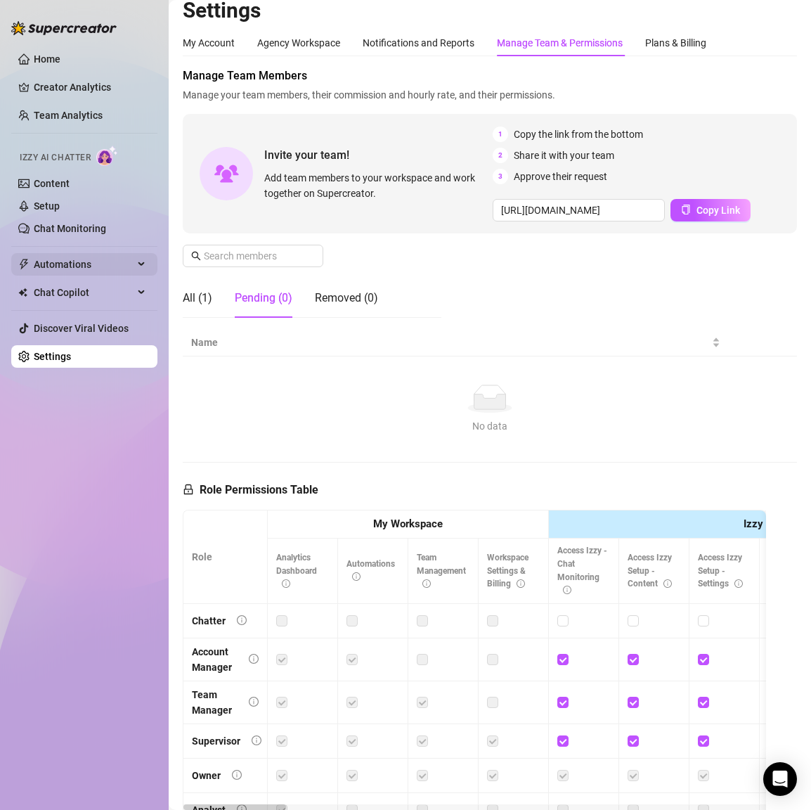
click at [98, 255] on span "Automations" at bounding box center [84, 264] width 100 height 23
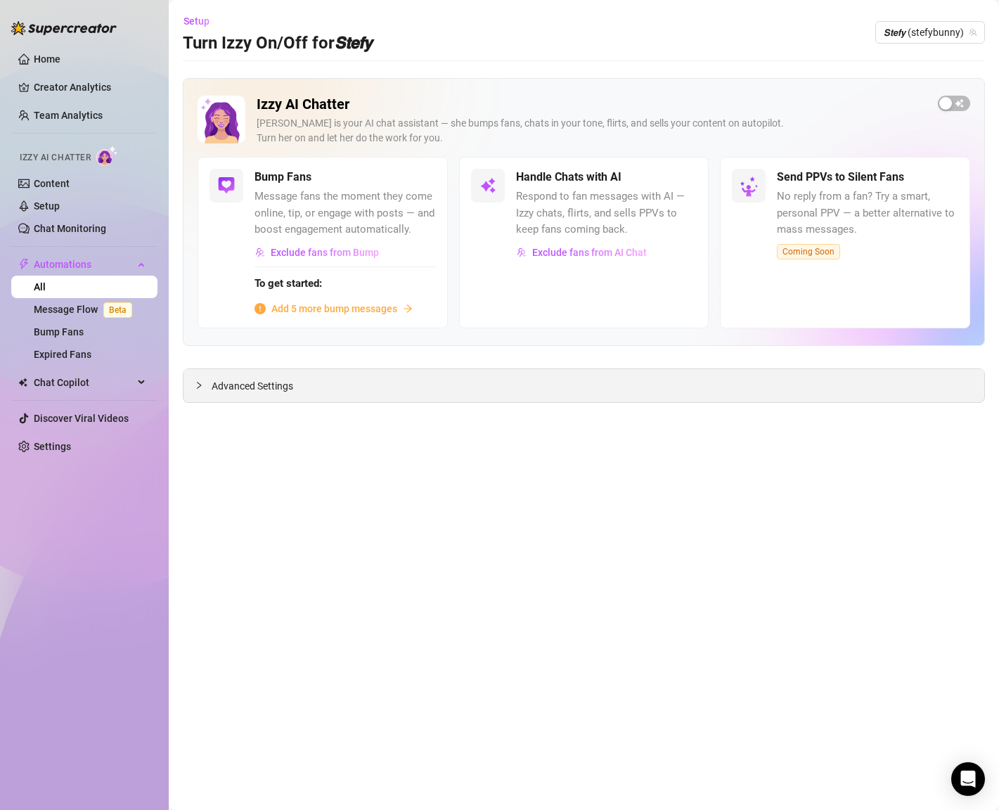
click at [270, 389] on span "Advanced Settings" at bounding box center [253, 385] width 82 height 15
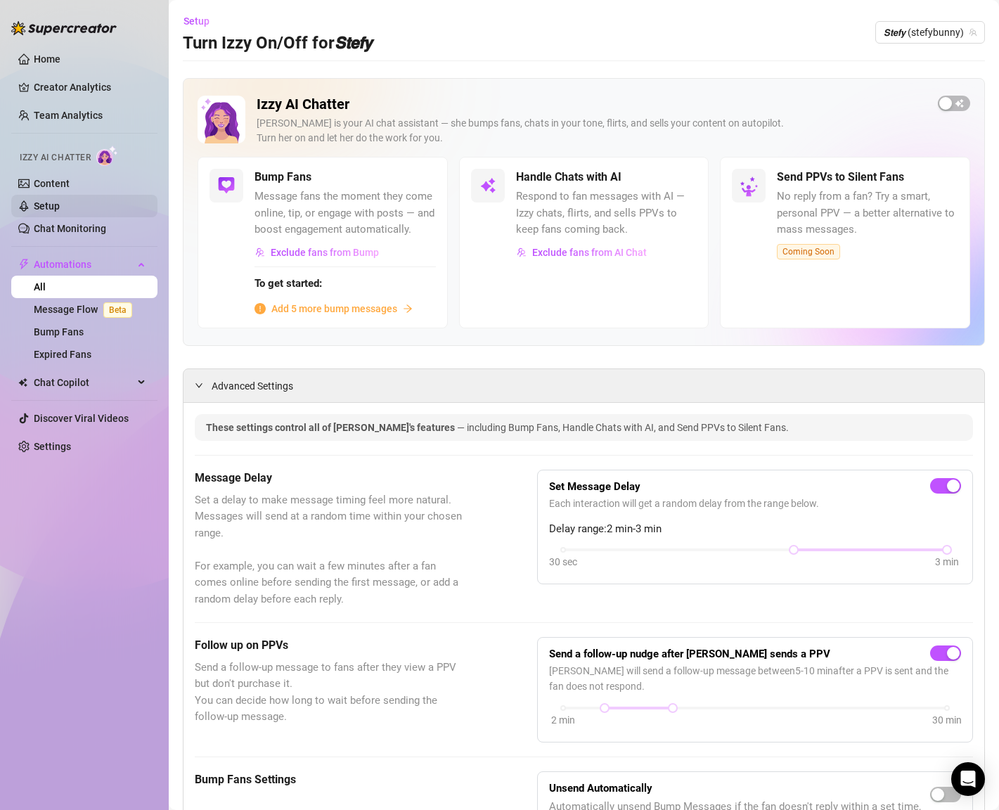
click at [34, 207] on link "Setup" at bounding box center [47, 205] width 26 height 11
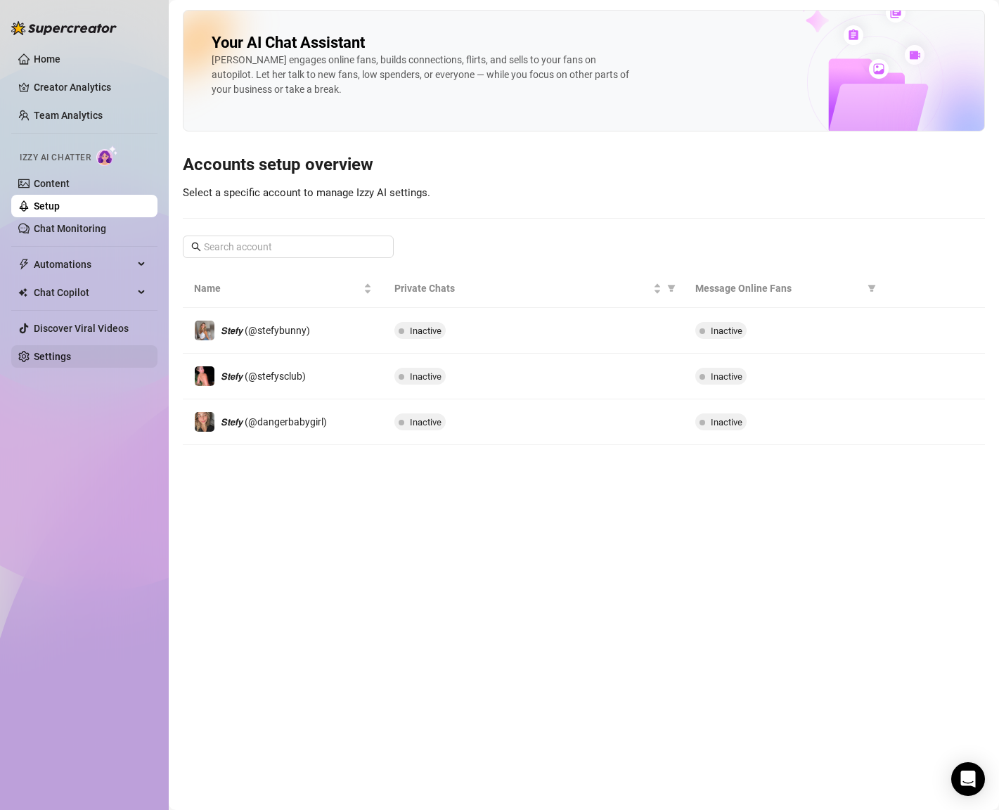
click at [46, 358] on link "Settings" at bounding box center [52, 356] width 37 height 11
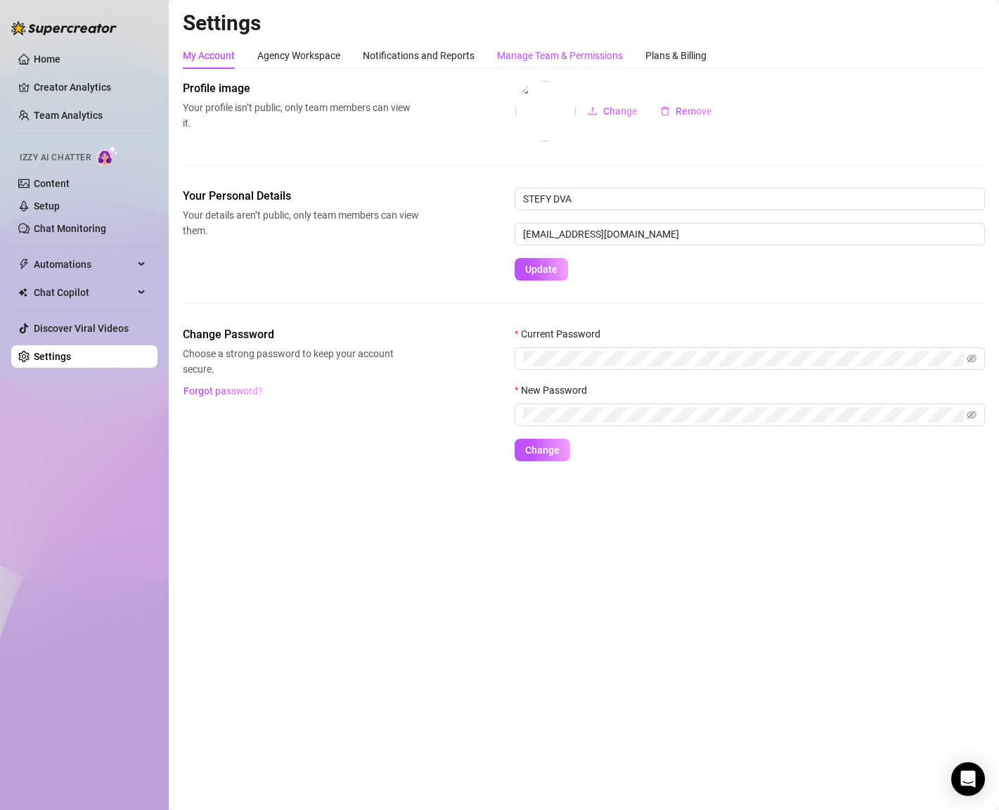
click at [527, 51] on div "Manage Team & Permissions" at bounding box center [560, 55] width 126 height 15
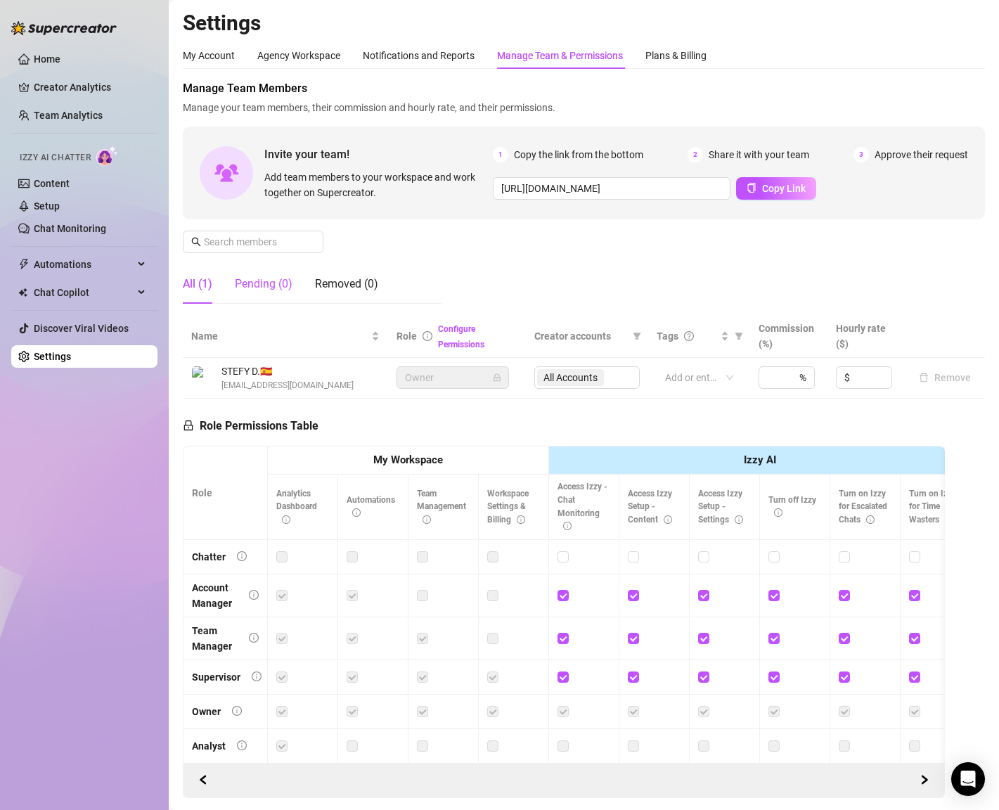
click at [270, 290] on div "Pending (0)" at bounding box center [264, 284] width 58 height 17
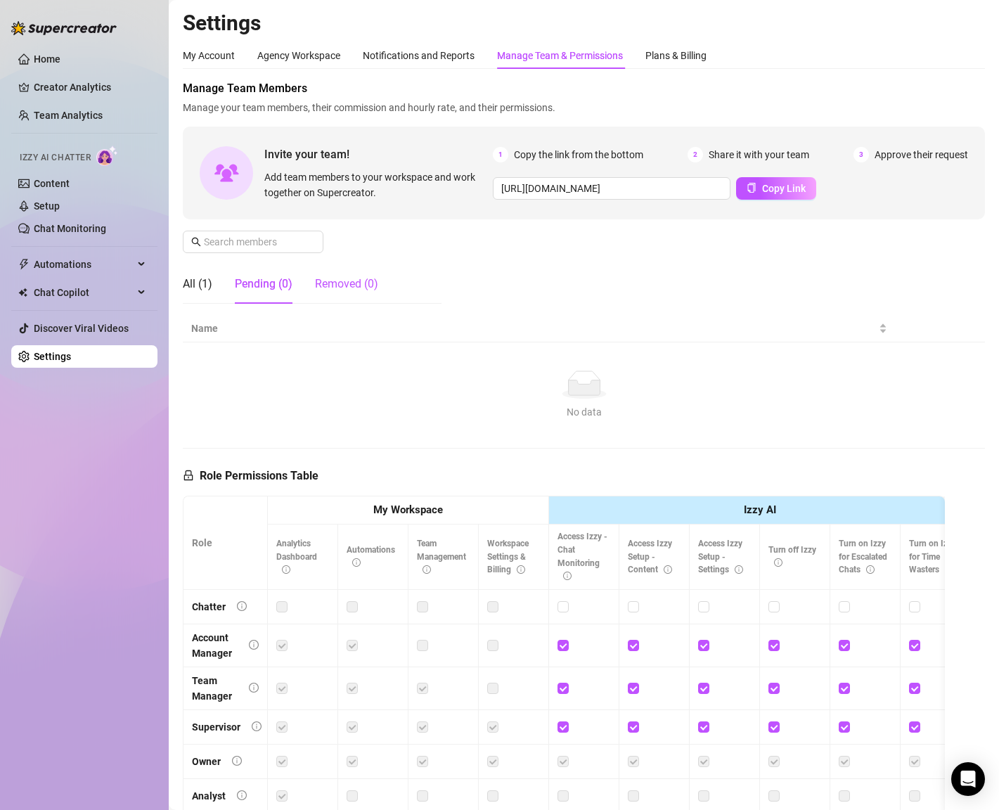
click at [353, 287] on div "Removed (0)" at bounding box center [346, 284] width 63 height 17
click at [274, 283] on div "Pending (0)" at bounding box center [264, 284] width 58 height 17
click at [197, 295] on div "All (1)" at bounding box center [198, 283] width 30 height 39
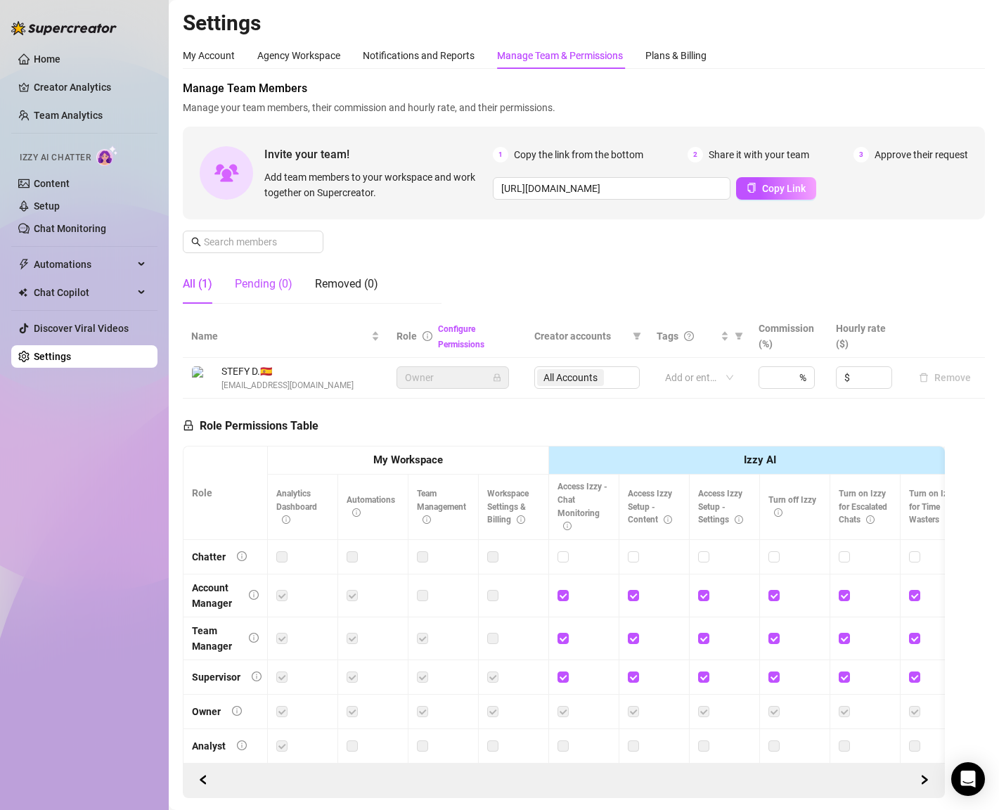
click at [252, 288] on div "Pending (0)" at bounding box center [264, 284] width 58 height 17
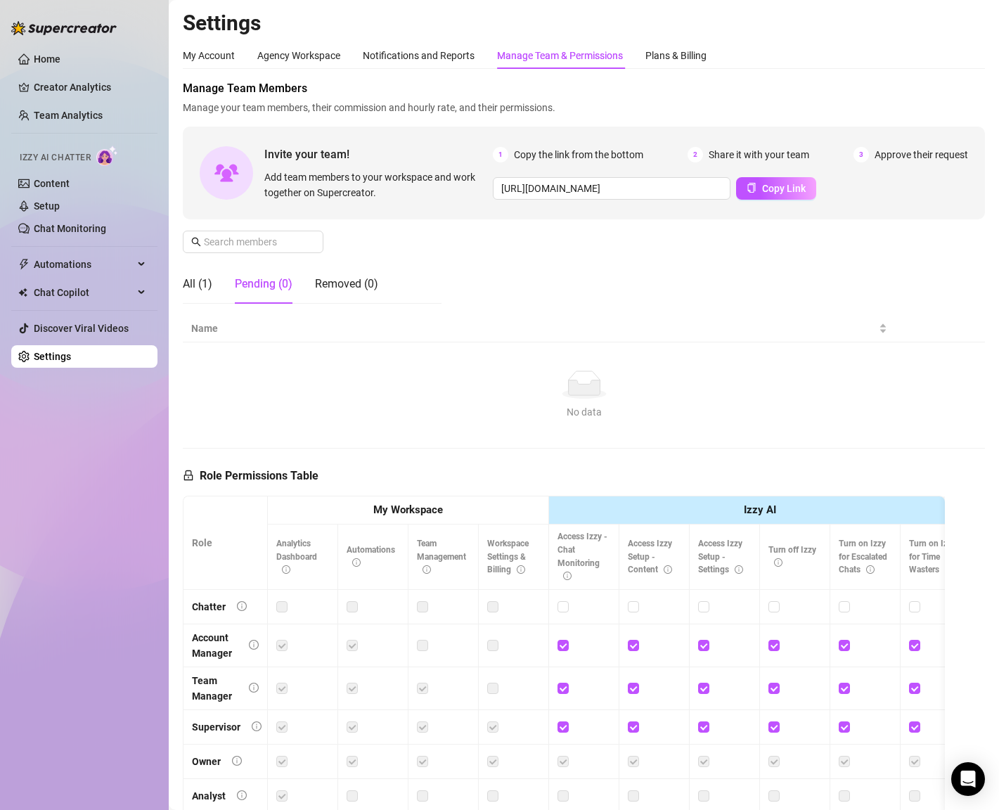
click at [314, 278] on div "All (1) Pending (0) Removed (0)" at bounding box center [280, 283] width 195 height 39
click at [366, 278] on div "Removed (0)" at bounding box center [346, 284] width 63 height 17
click at [271, 279] on div "Pending (0)" at bounding box center [264, 284] width 58 height 17
click at [268, 285] on div "Pending (0)" at bounding box center [264, 284] width 58 height 17
click at [327, 282] on div "Removed (0)" at bounding box center [346, 283] width 63 height 17
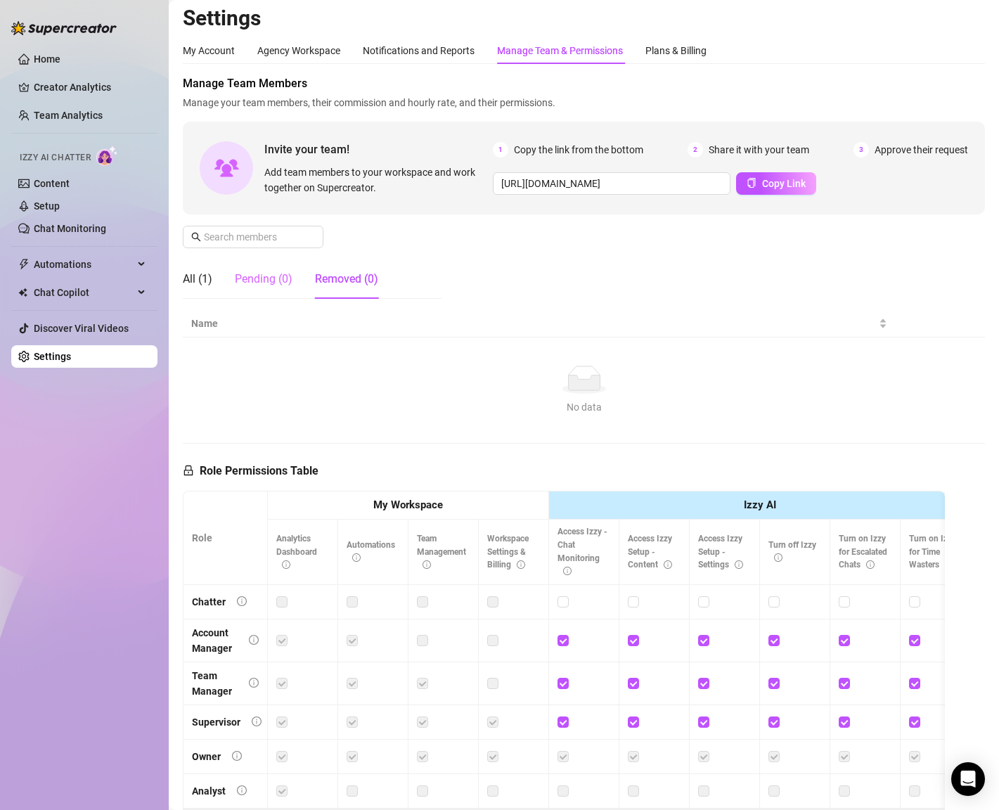
click at [285, 288] on div "Pending (0)" at bounding box center [264, 278] width 58 height 39
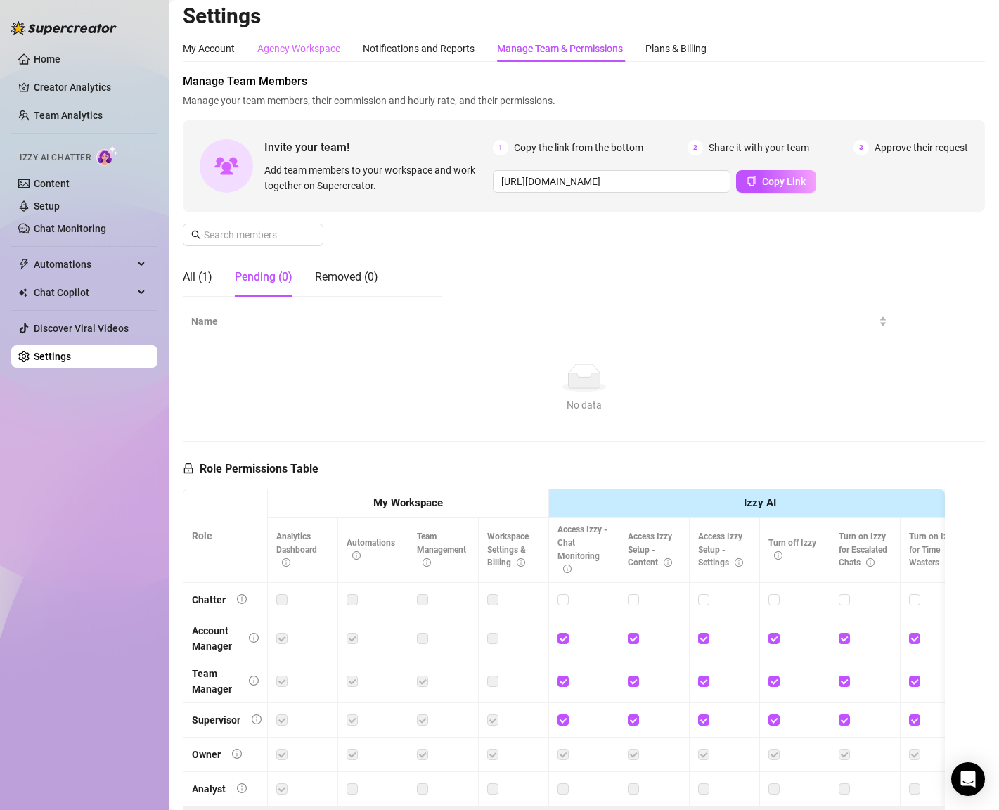
scroll to position [8, 0]
